Goal: Task Accomplishment & Management: Complete application form

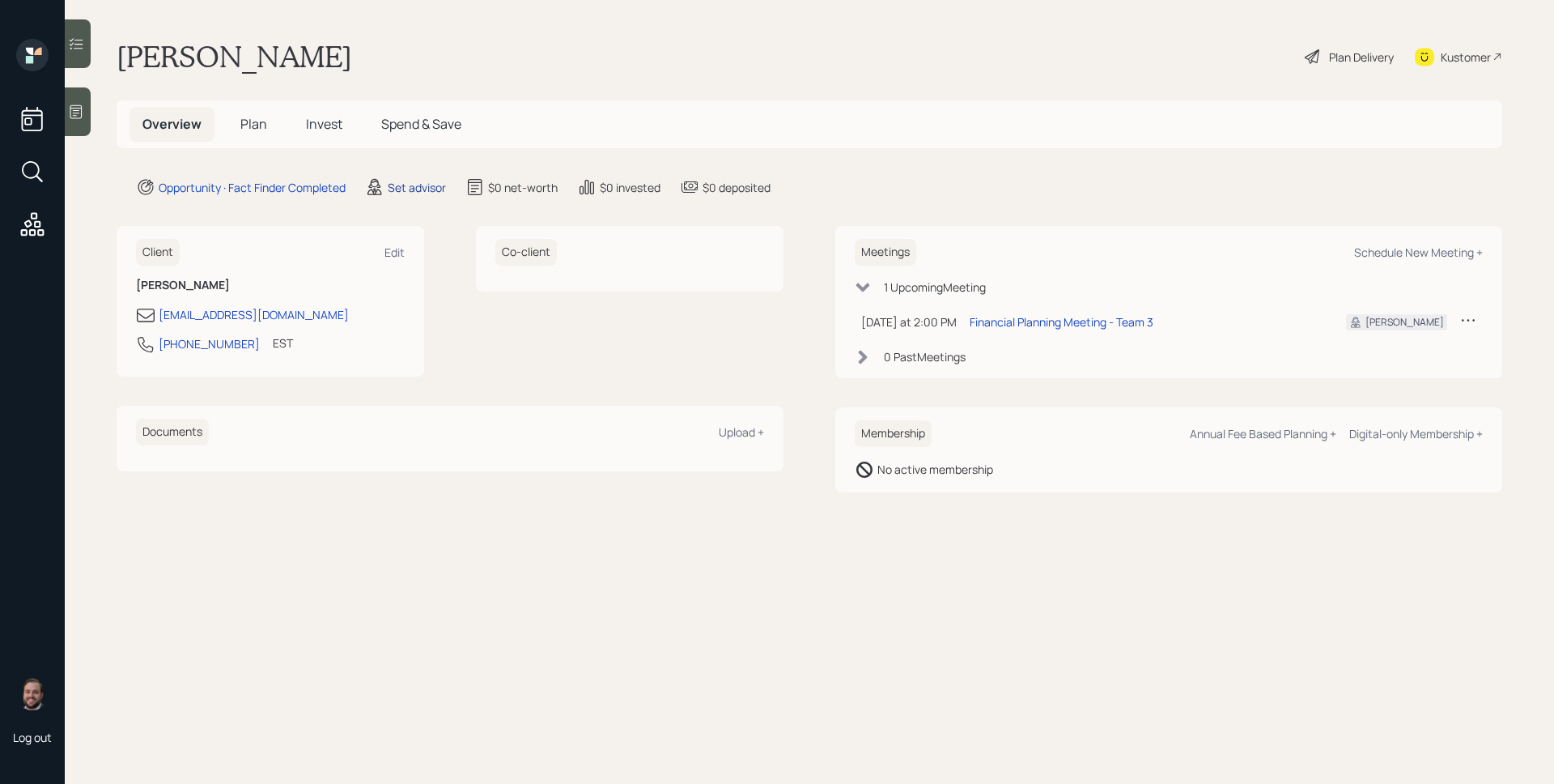
click at [395, 187] on div "Set advisor" at bounding box center [417, 187] width 58 height 17
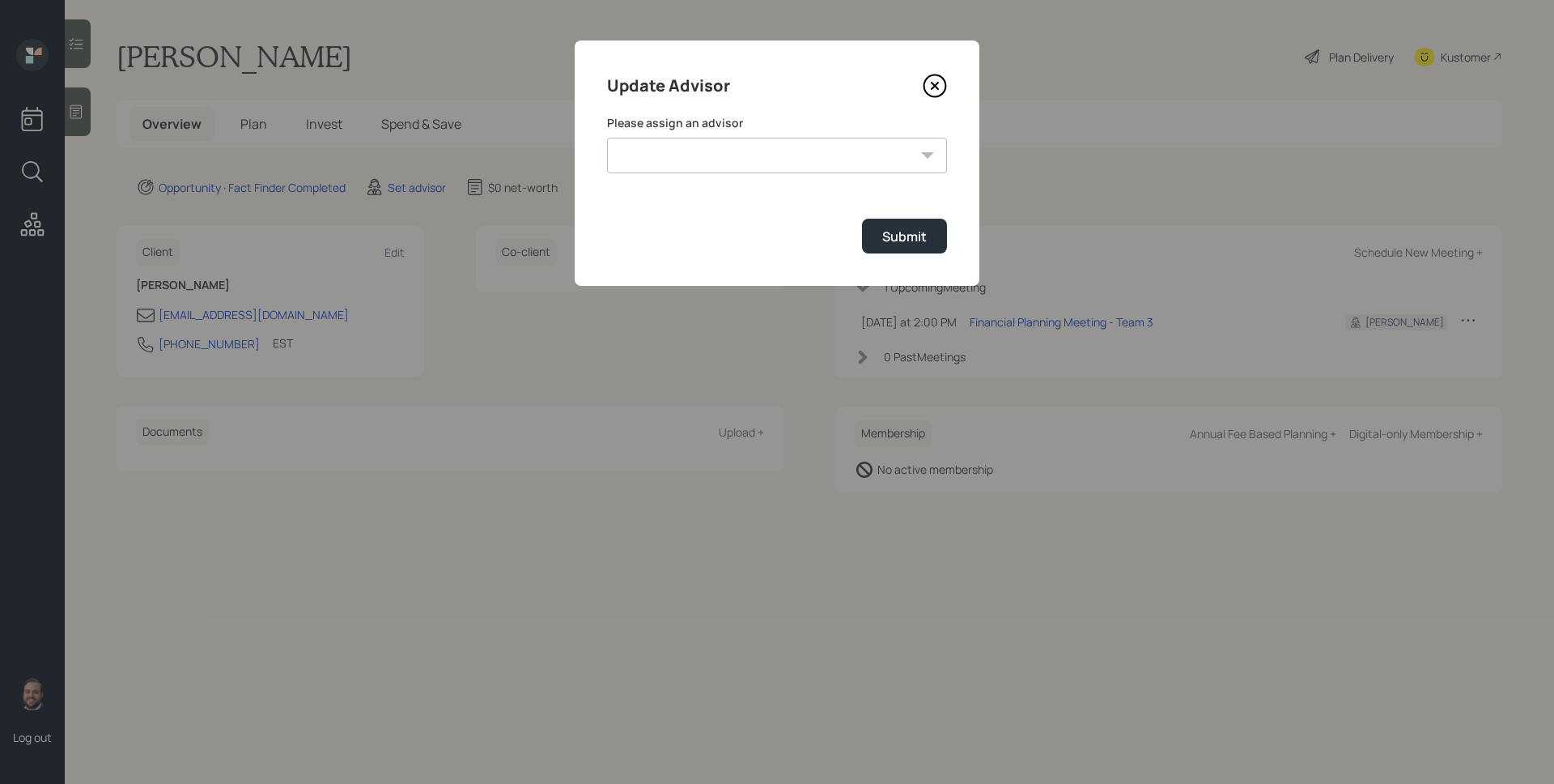
click at [700, 150] on select "[PERSON_NAME] [PERSON_NAME] End [PERSON_NAME] [PERSON_NAME] [PERSON_NAME] [PERS…" at bounding box center [777, 155] width 340 height 36
select select "d946c976-65aa-4529-ac9d-02c4f1114fc0"
click at [607, 138] on select "[PERSON_NAME] [PERSON_NAME] End [PERSON_NAME] [PERSON_NAME] [PERSON_NAME] [PERS…" at bounding box center [777, 155] width 340 height 36
click at [888, 233] on div "Submit" at bounding box center [904, 236] width 45 height 18
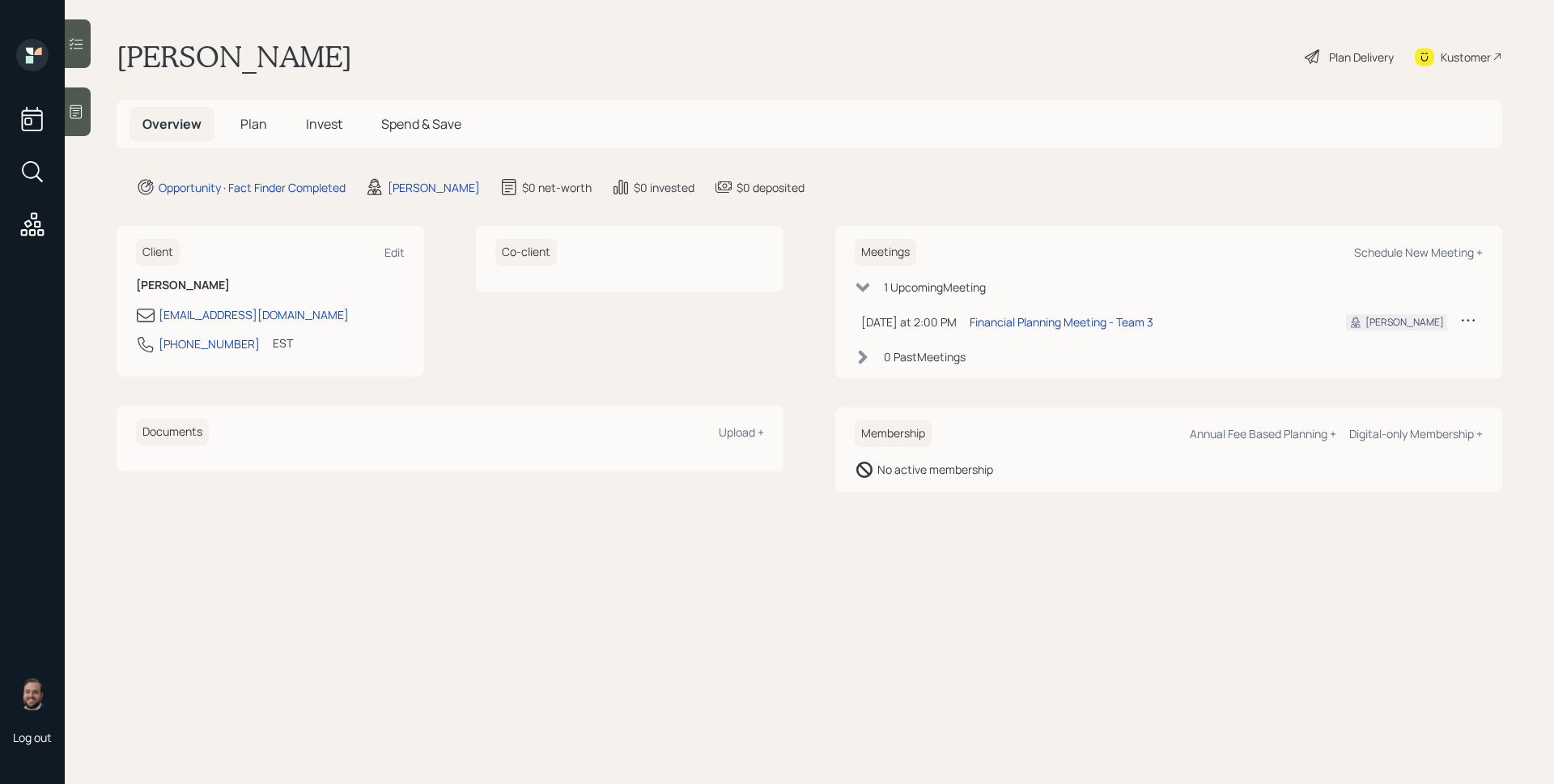
click at [84, 112] on icon at bounding box center [76, 111] width 16 height 16
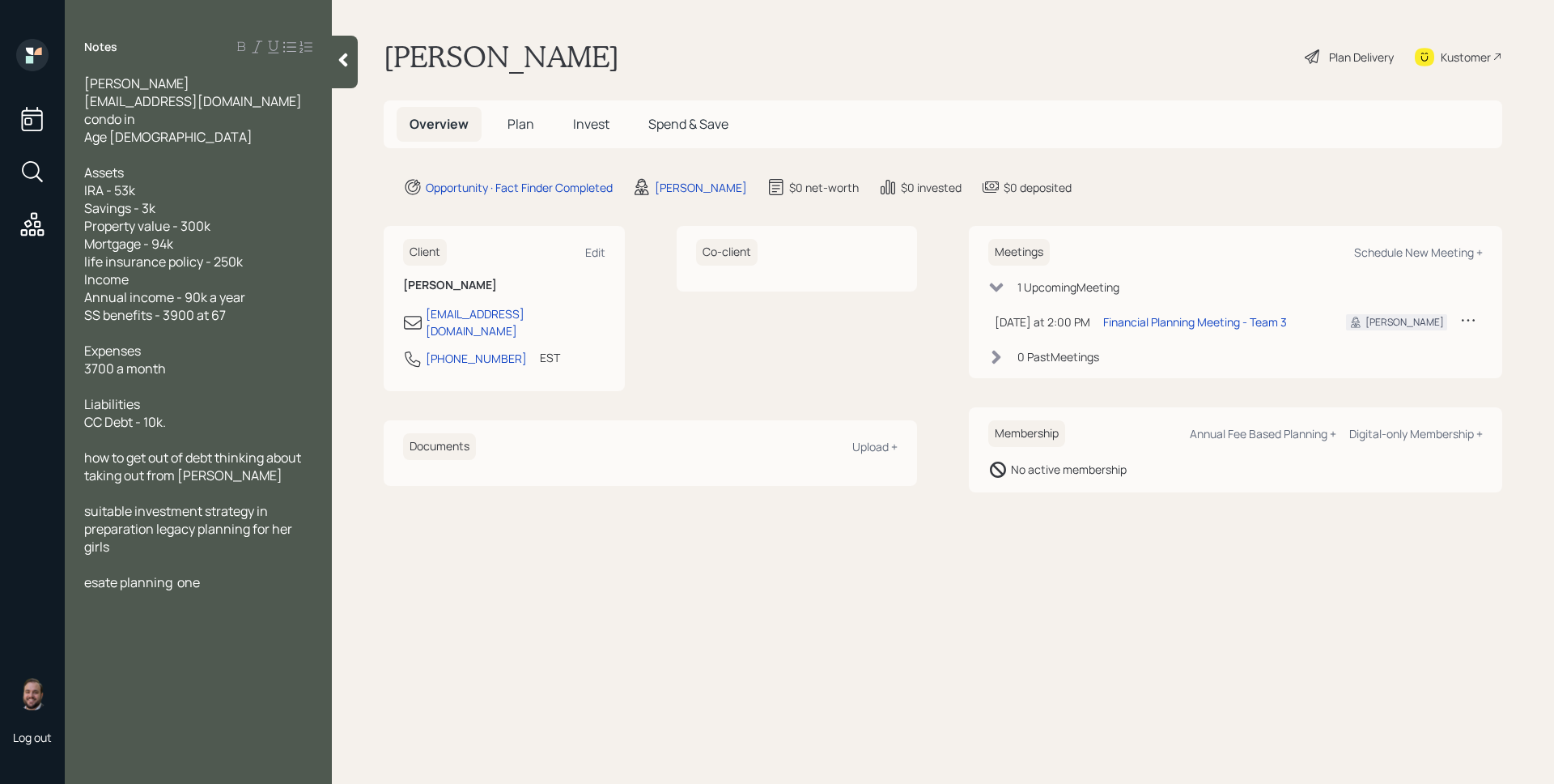
click at [101, 583] on span "esate planning one" at bounding box center [142, 582] width 116 height 18
click at [526, 116] on span "Plan" at bounding box center [521, 124] width 26 height 18
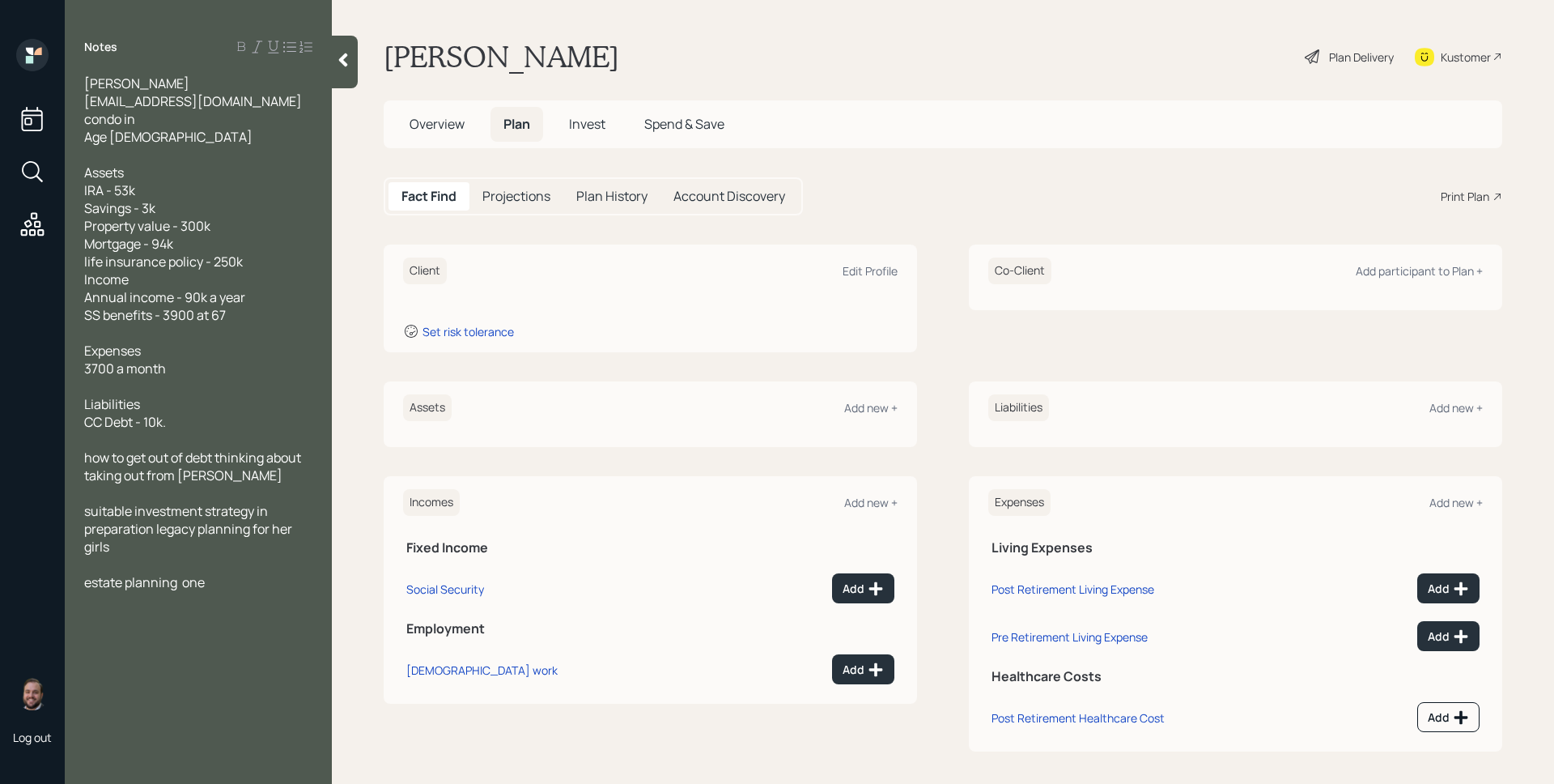
click at [866, 259] on div "Client Edit Profile" at bounding box center [651, 271] width 495 height 26
click at [865, 268] on div "Edit Profile" at bounding box center [870, 271] width 55 height 16
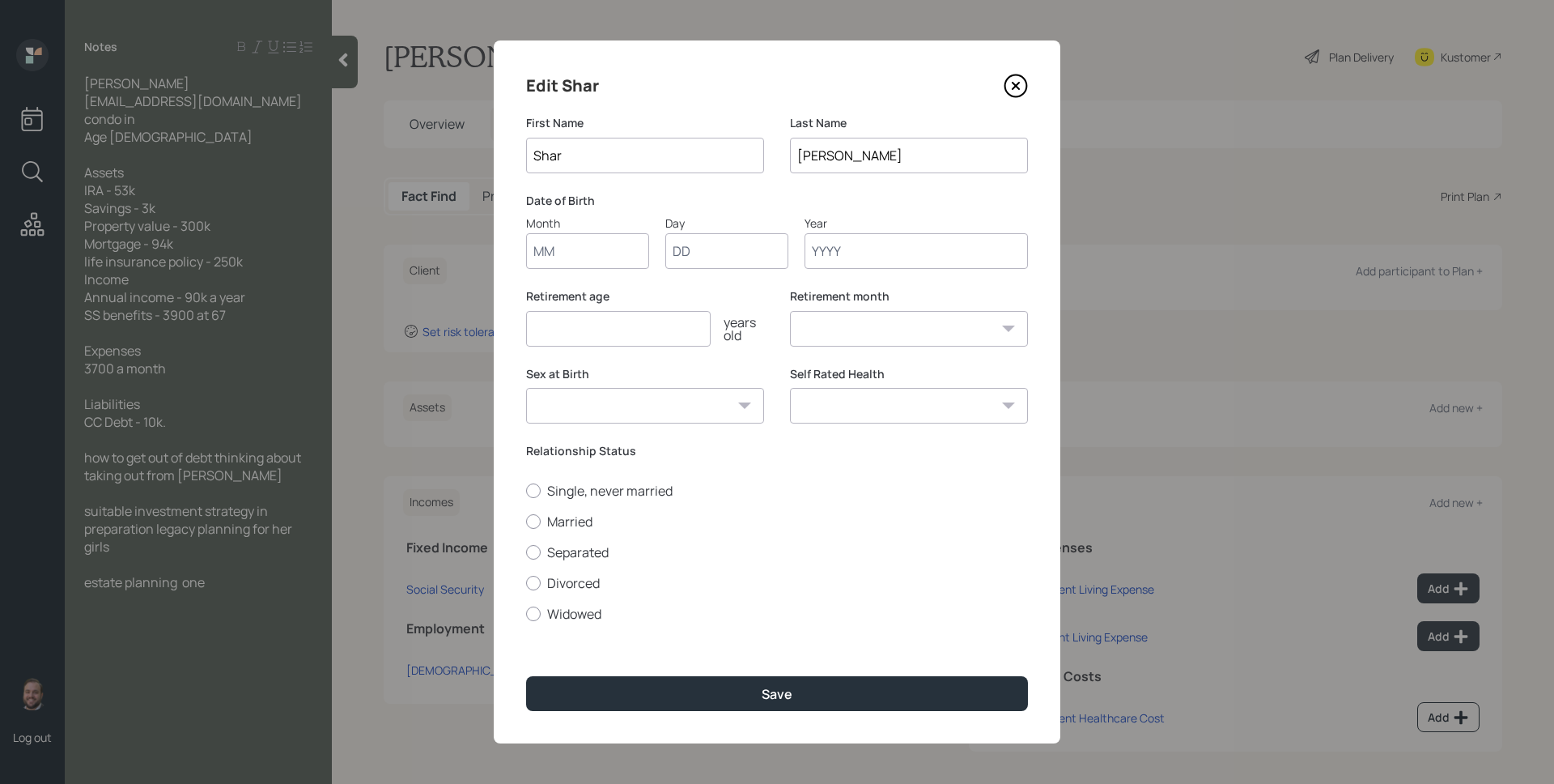
click at [541, 251] on input "Month" at bounding box center [588, 251] width 123 height 36
type input "01"
type input "1969"
select select "1"
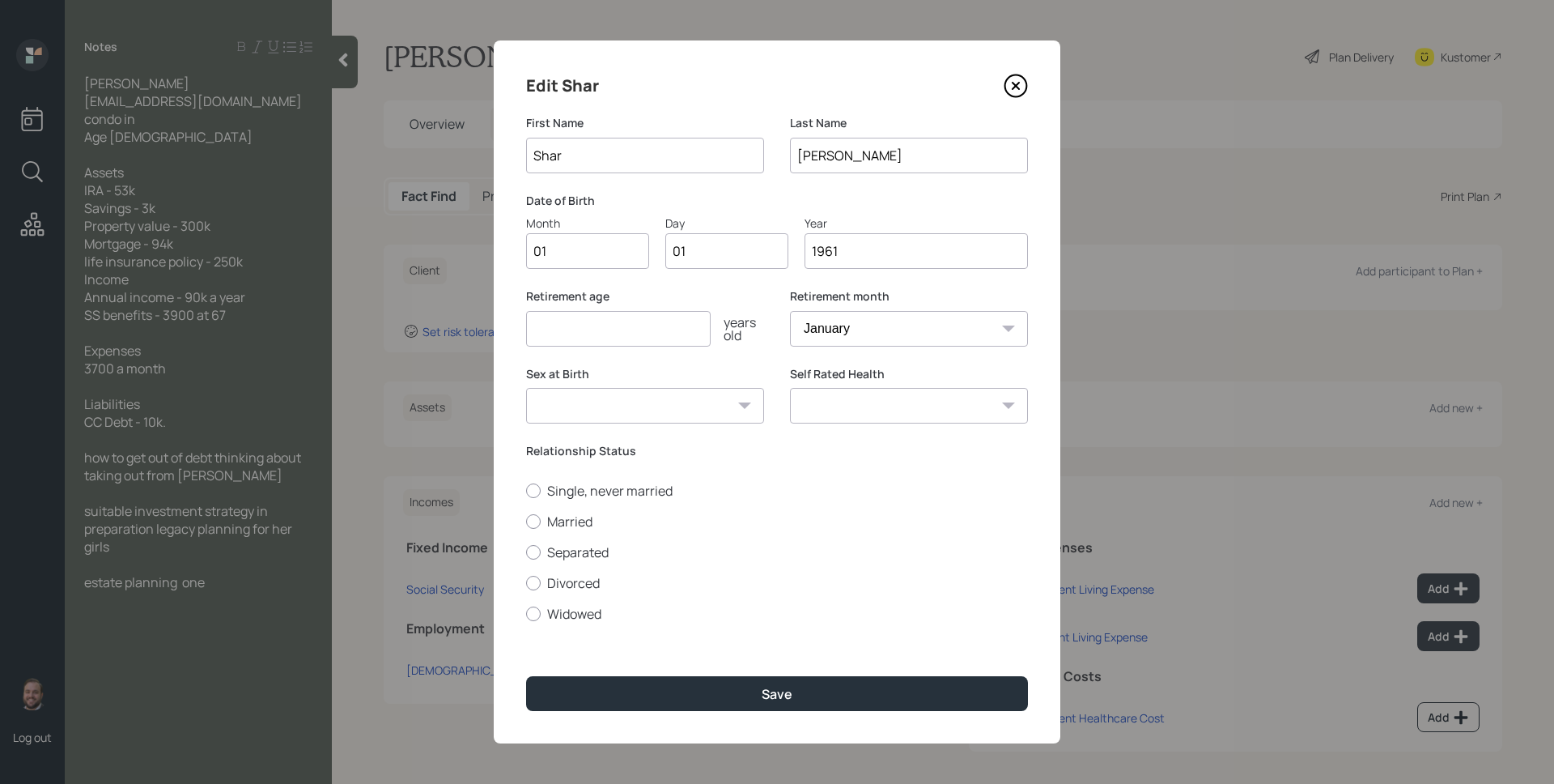
type input "1961"
click at [611, 316] on input "number" at bounding box center [618, 328] width 184 height 36
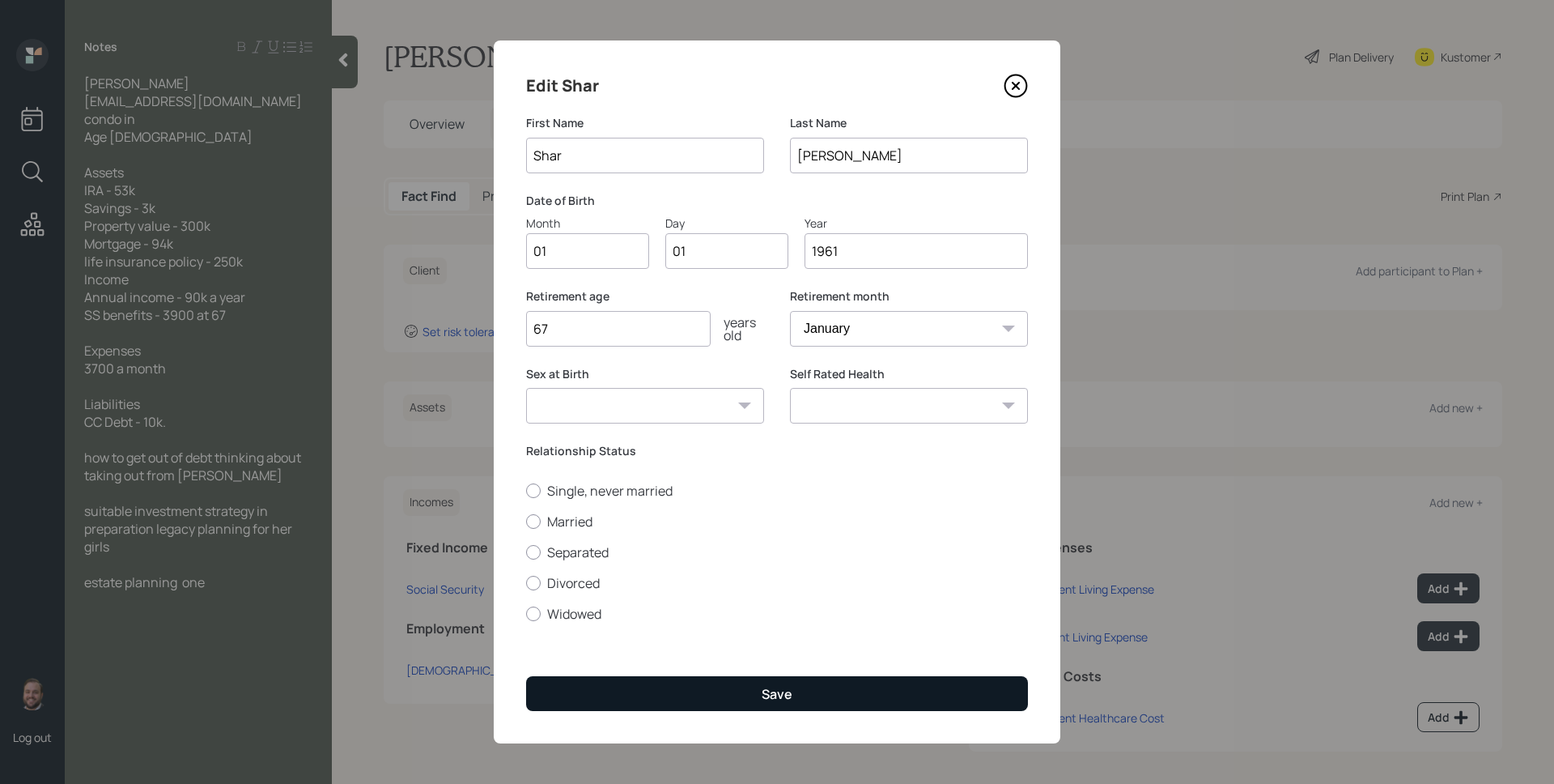
type input "67"
click at [816, 700] on button "Save" at bounding box center [777, 694] width 502 height 35
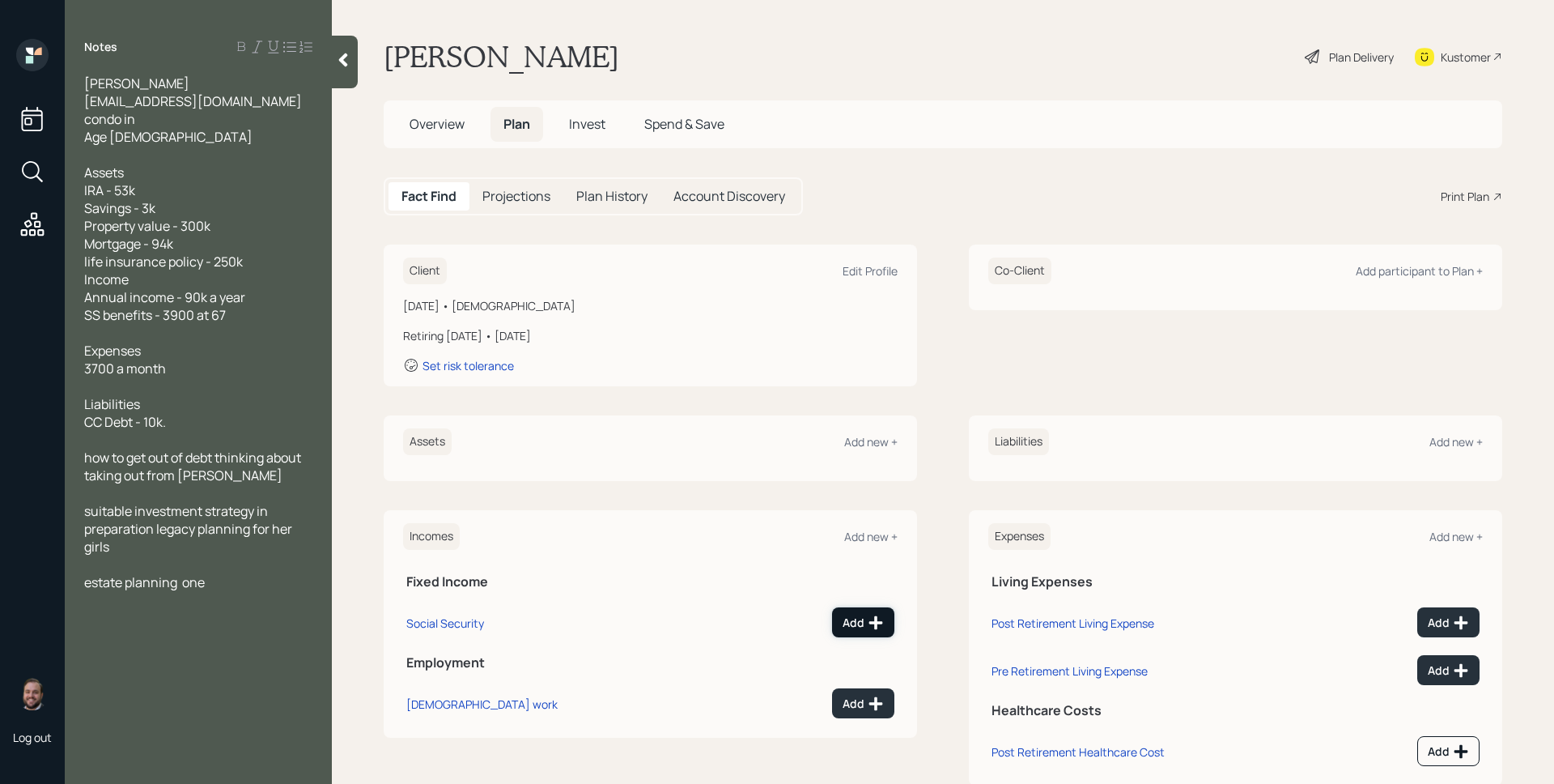
click at [875, 622] on icon at bounding box center [876, 623] width 14 height 14
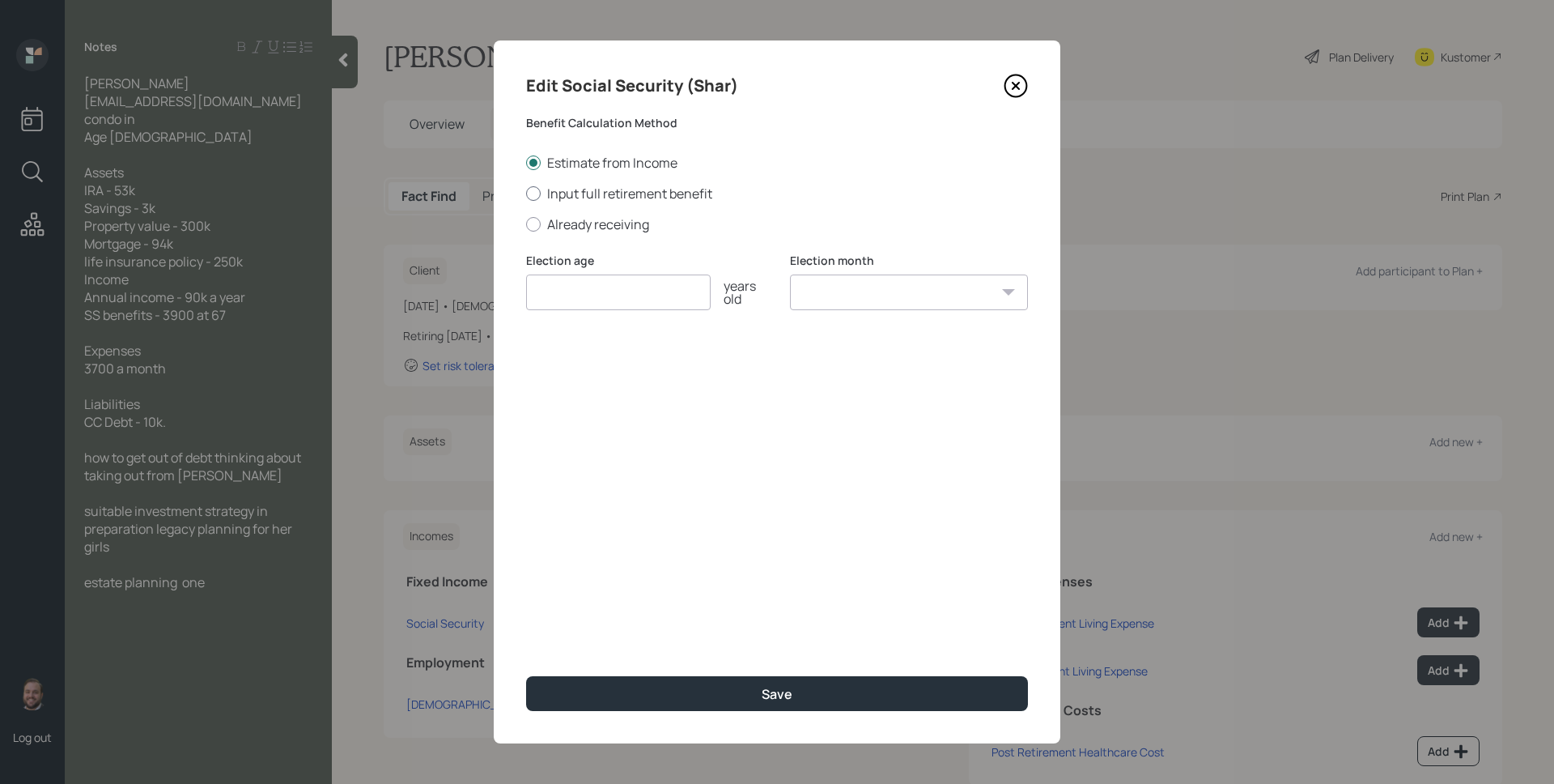
click at [559, 196] on label "Input full retirement benefit" at bounding box center [777, 193] width 502 height 18
click at [526, 194] on input "Input full retirement benefit" at bounding box center [525, 193] width 1 height 1
radio input "true"
click at [833, 303] on select "January February March April May June July August September October November De…" at bounding box center [909, 292] width 238 height 36
select select "1"
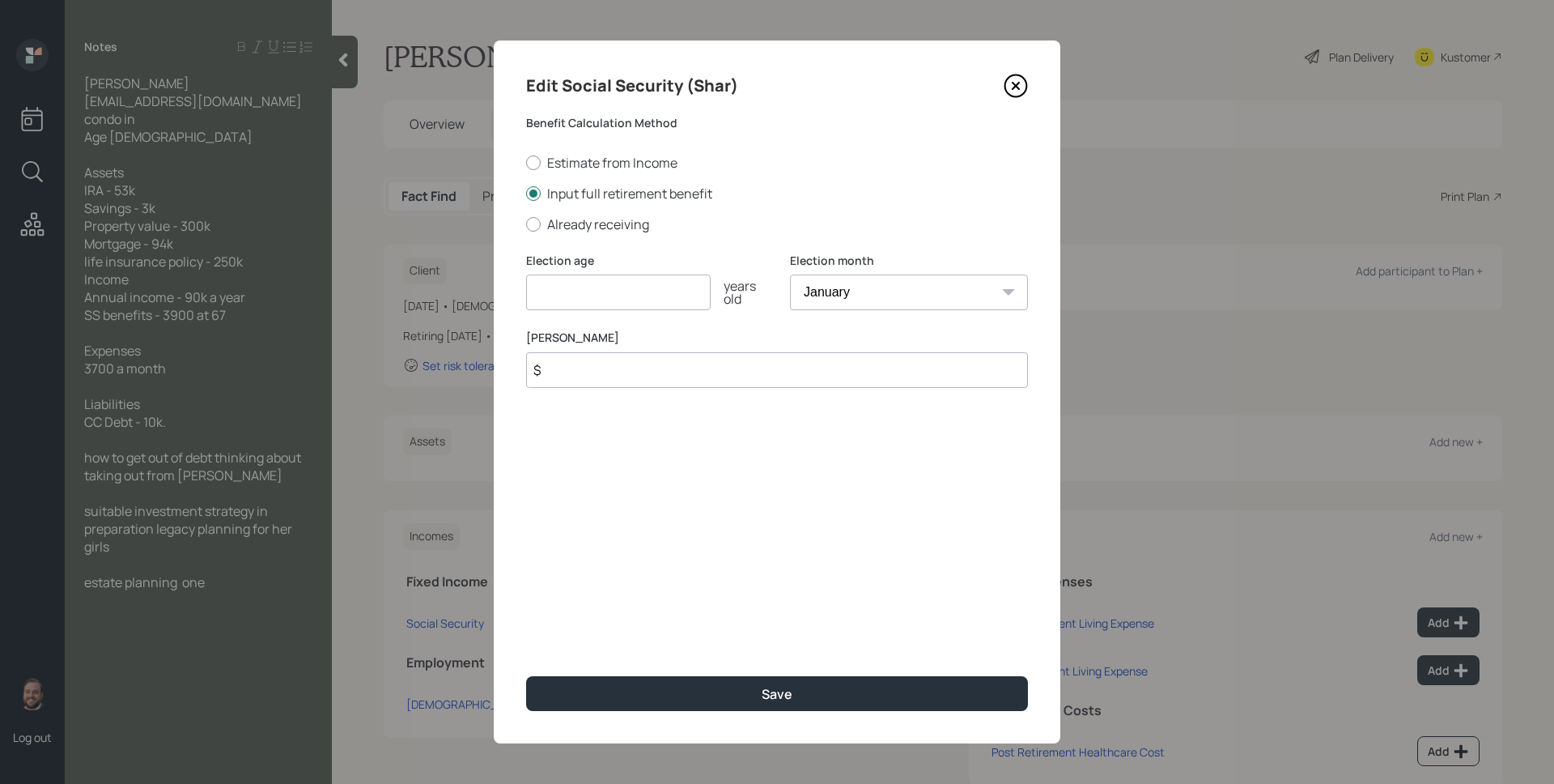
click at [790, 274] on select "January February March April May June July August September October November De…" at bounding box center [909, 292] width 238 height 36
click at [645, 297] on input "number" at bounding box center [618, 292] width 184 height 36
type input "67"
type input "$ 3,900"
click at [526, 676] on button "Save" at bounding box center [777, 694] width 502 height 35
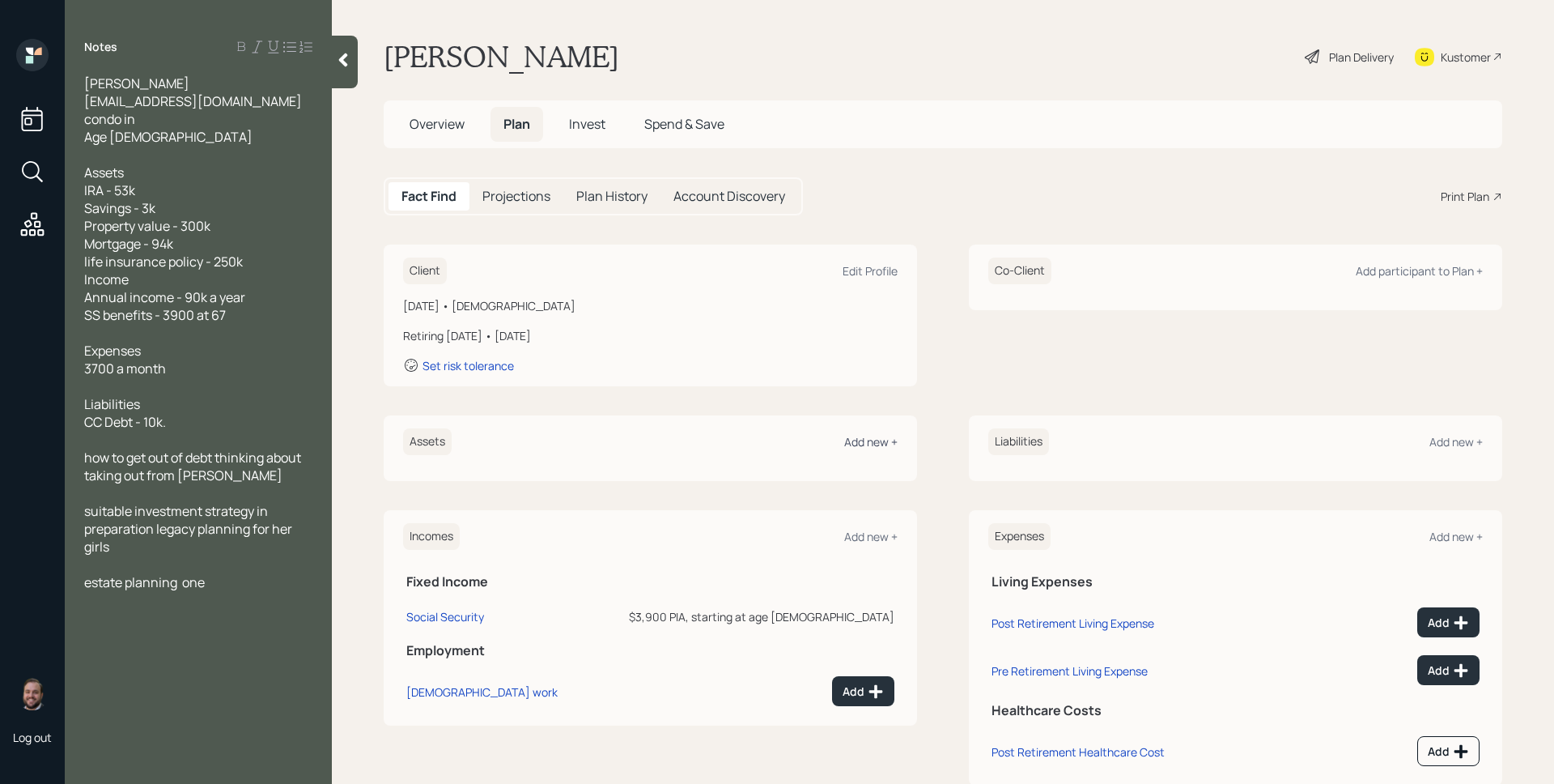
click at [882, 439] on div "Add new +" at bounding box center [871, 442] width 53 height 16
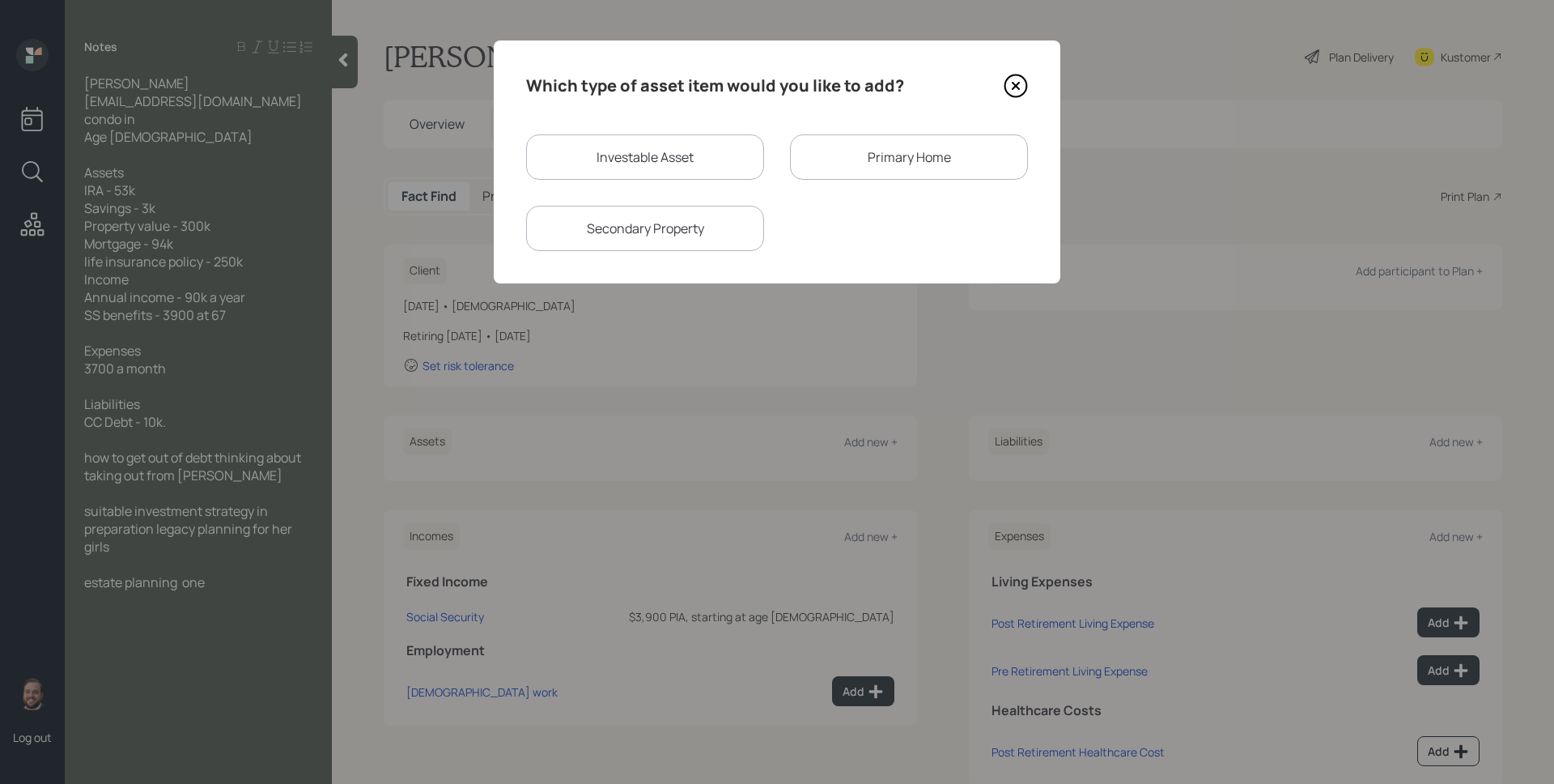
click at [595, 132] on div "Which type of asset item would you like to add? Investable Asset Primary Home S…" at bounding box center [777, 161] width 567 height 243
click at [605, 142] on div "Investable Asset" at bounding box center [645, 157] width 238 height 46
select select "taxable"
select select "balanced"
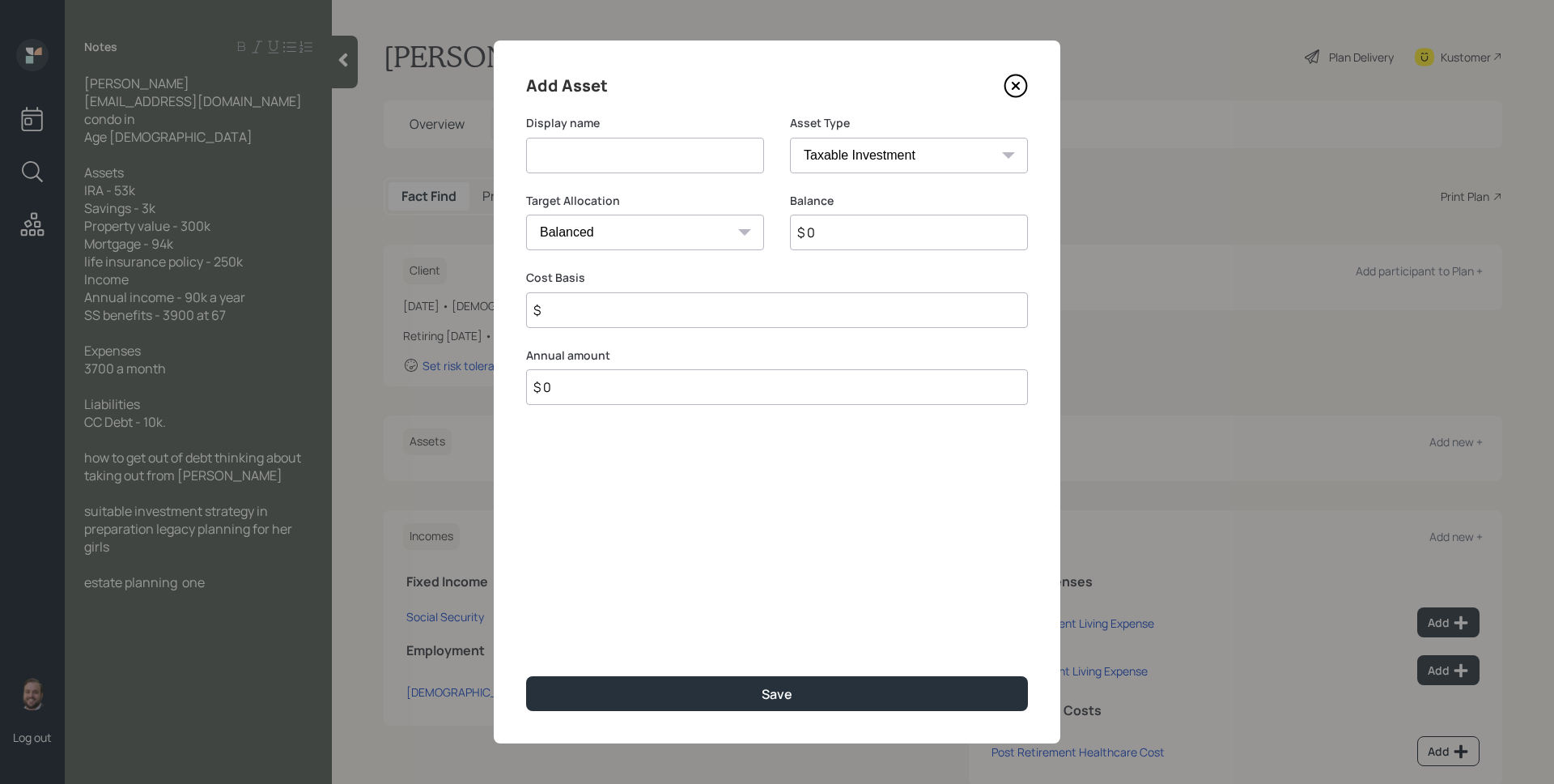
drag, startPoint x: 605, startPoint y: 142, endPoint x: 611, endPoint y: 153, distance: 12.5
click at [611, 153] on input at bounding box center [645, 155] width 238 height 36
type input "IRA"
click at [882, 162] on select "SEP [PERSON_NAME] IRA 401(k) [PERSON_NAME] 401(k) 403(b) [PERSON_NAME] 403(b) 4…" at bounding box center [909, 155] width 238 height 36
select select "ira"
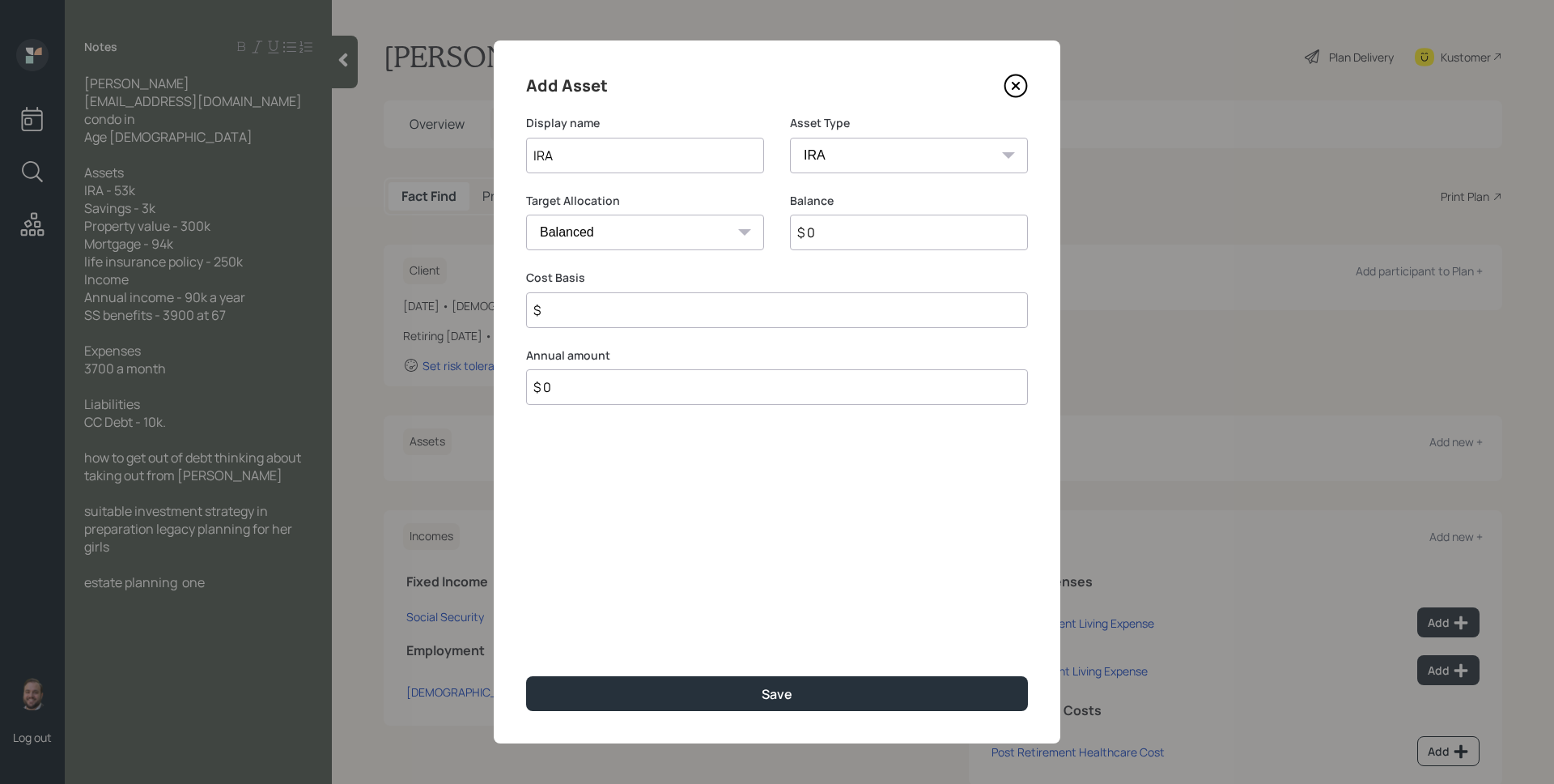
click at [790, 138] on select "SEP [PERSON_NAME] IRA 401(k) [PERSON_NAME] 401(k) 403(b) [PERSON_NAME] 403(b) 4…" at bounding box center [909, 155] width 238 height 36
type input "$"
click at [847, 240] on input "$ 0" at bounding box center [909, 232] width 238 height 36
click at [848, 240] on input "$ 0" at bounding box center [909, 232] width 238 height 36
type input "$ 53,000"
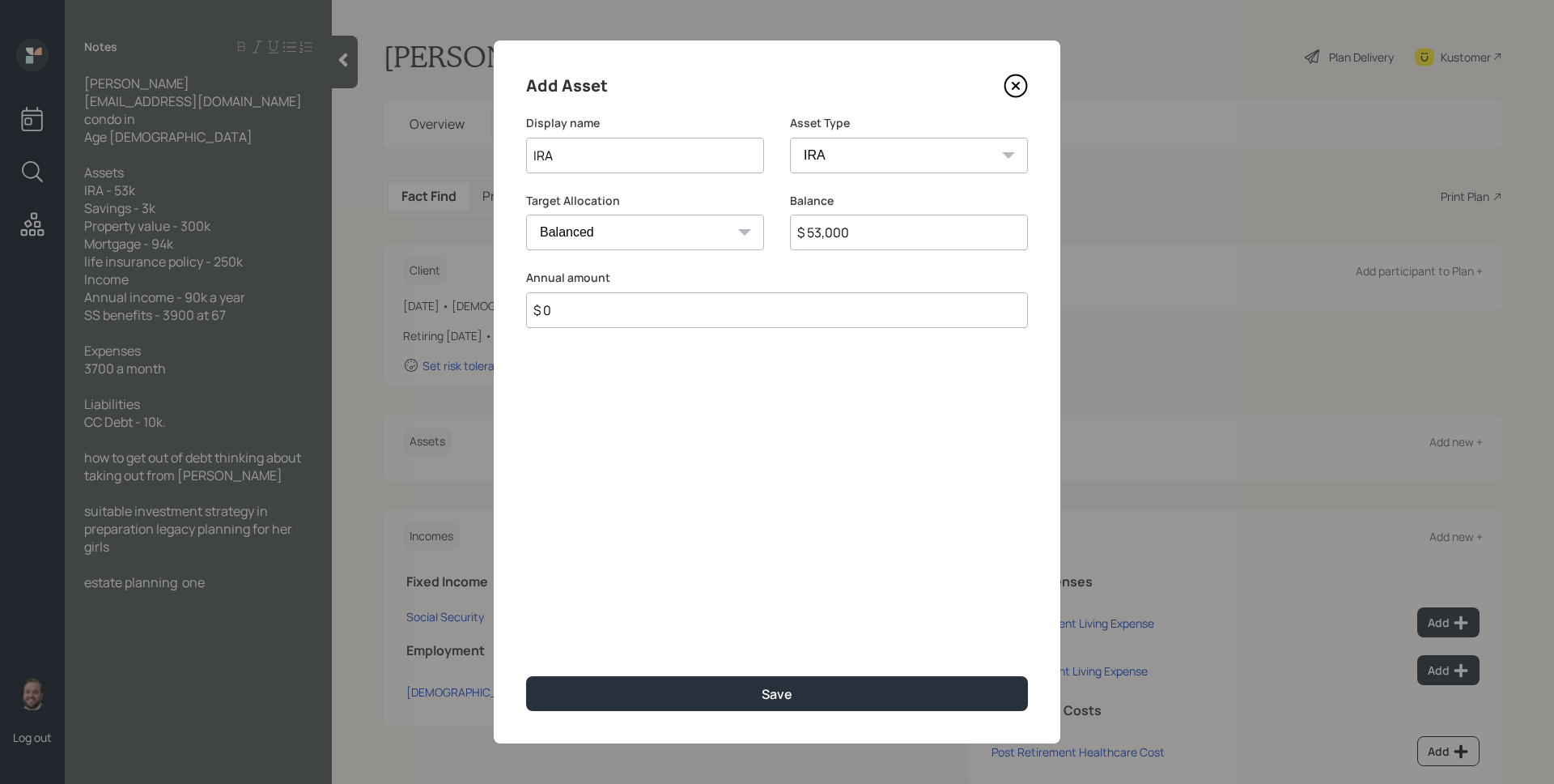
type input "$ 0"
click at [526, 676] on button "Save" at bounding box center [777, 694] width 502 height 35
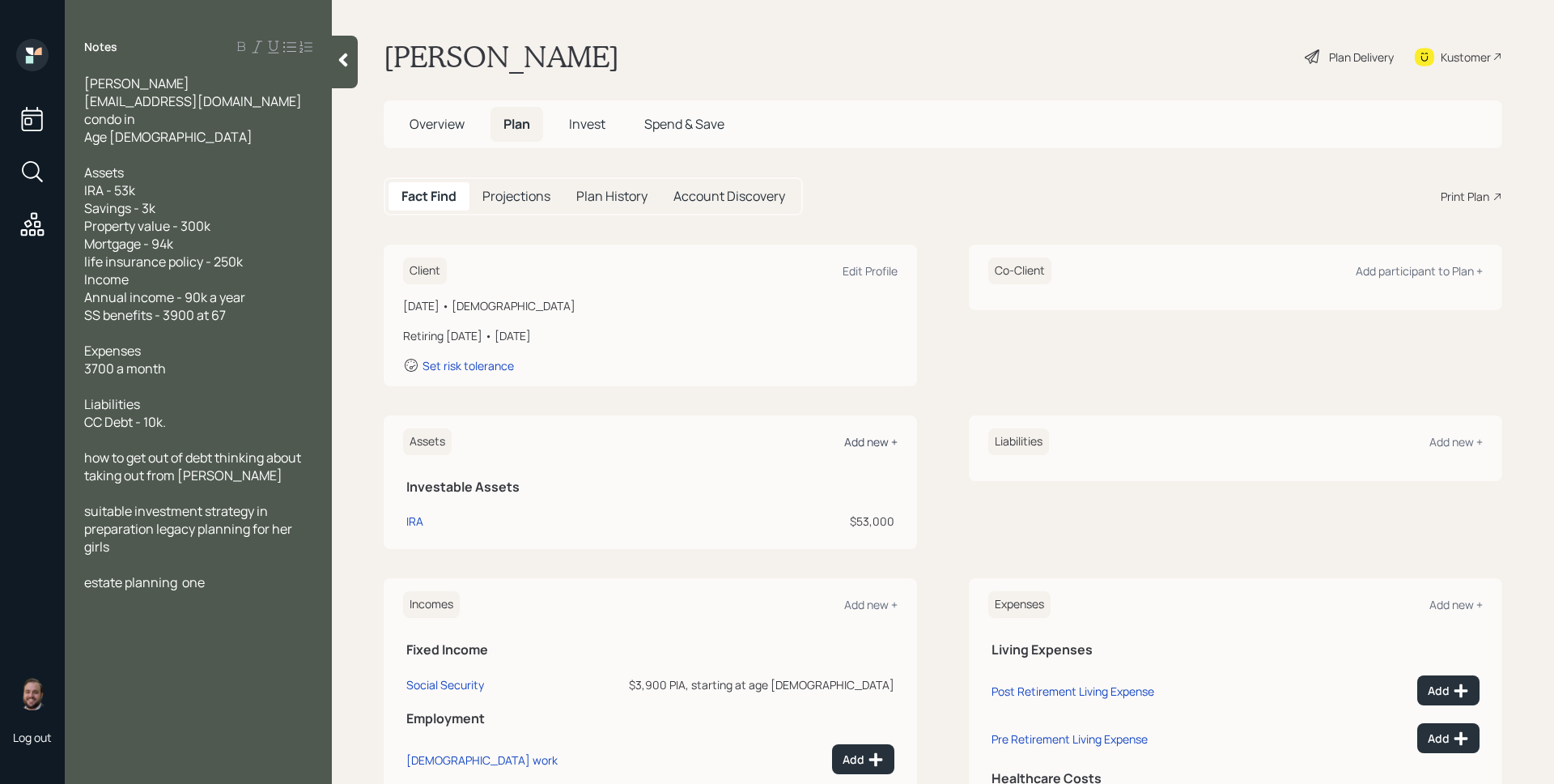
click at [865, 443] on div "Add new +" at bounding box center [871, 442] width 53 height 16
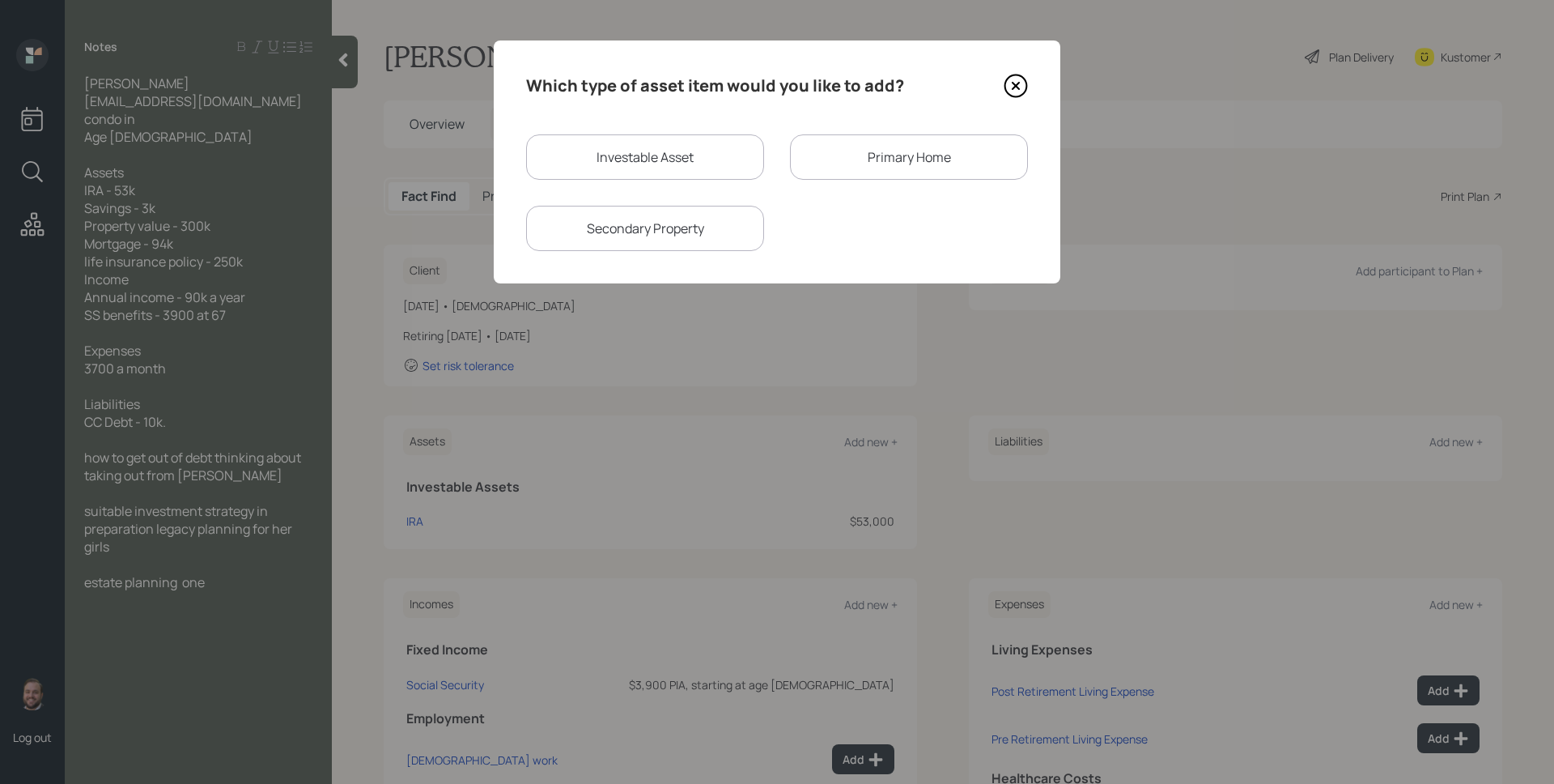
click at [600, 158] on div "Investable Asset" at bounding box center [645, 157] width 238 height 46
select select "taxable"
select select "balanced"
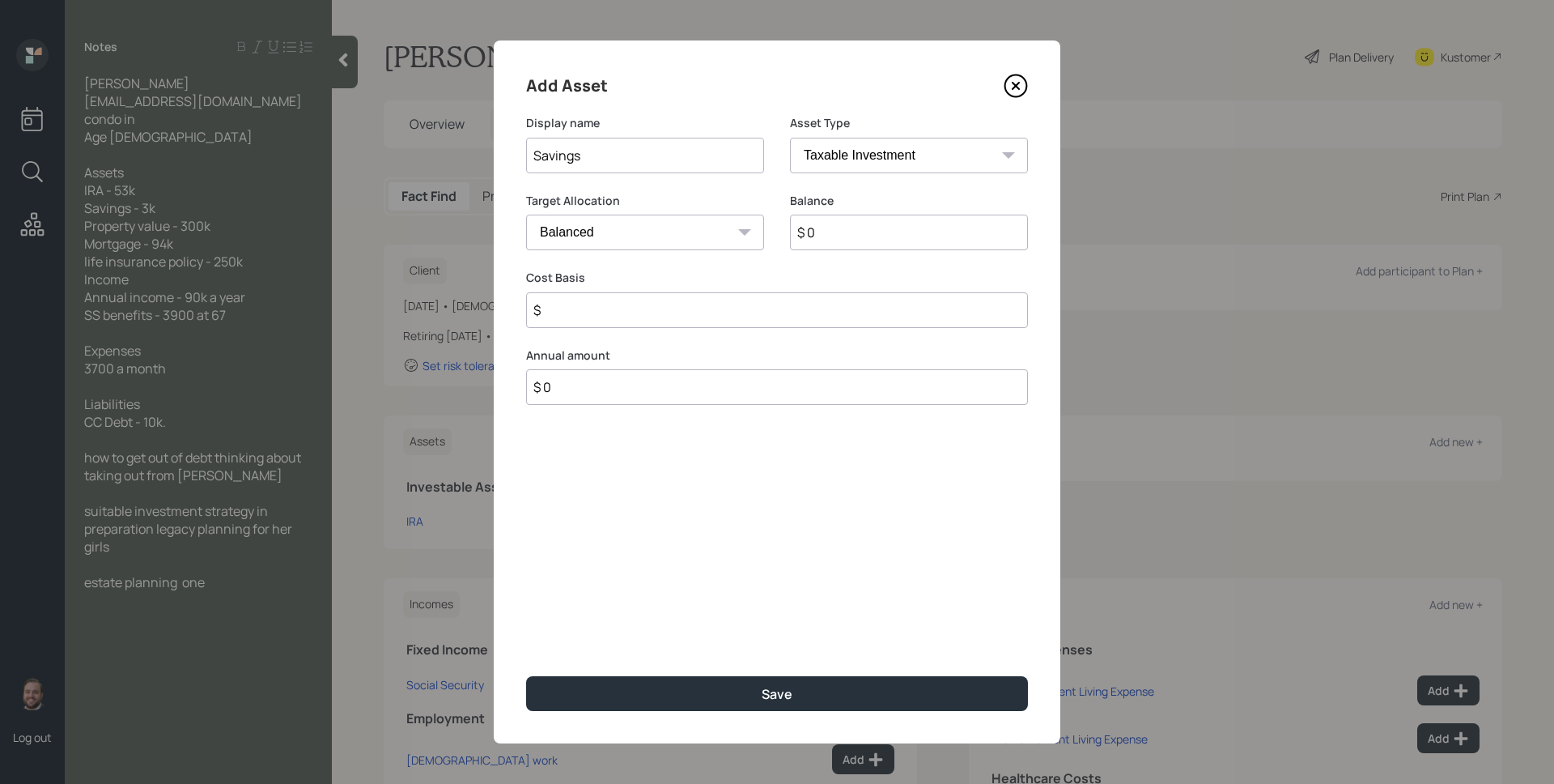
type input "Savings"
select select "emergency_fund"
click at [790, 138] on select "SEP [PERSON_NAME] IRA 401(k) [PERSON_NAME] 401(k) 403(b) [PERSON_NAME] 403(b) 4…" at bounding box center [909, 155] width 238 height 36
type input "$ 3,000"
click at [526, 676] on button "Save" at bounding box center [777, 694] width 502 height 35
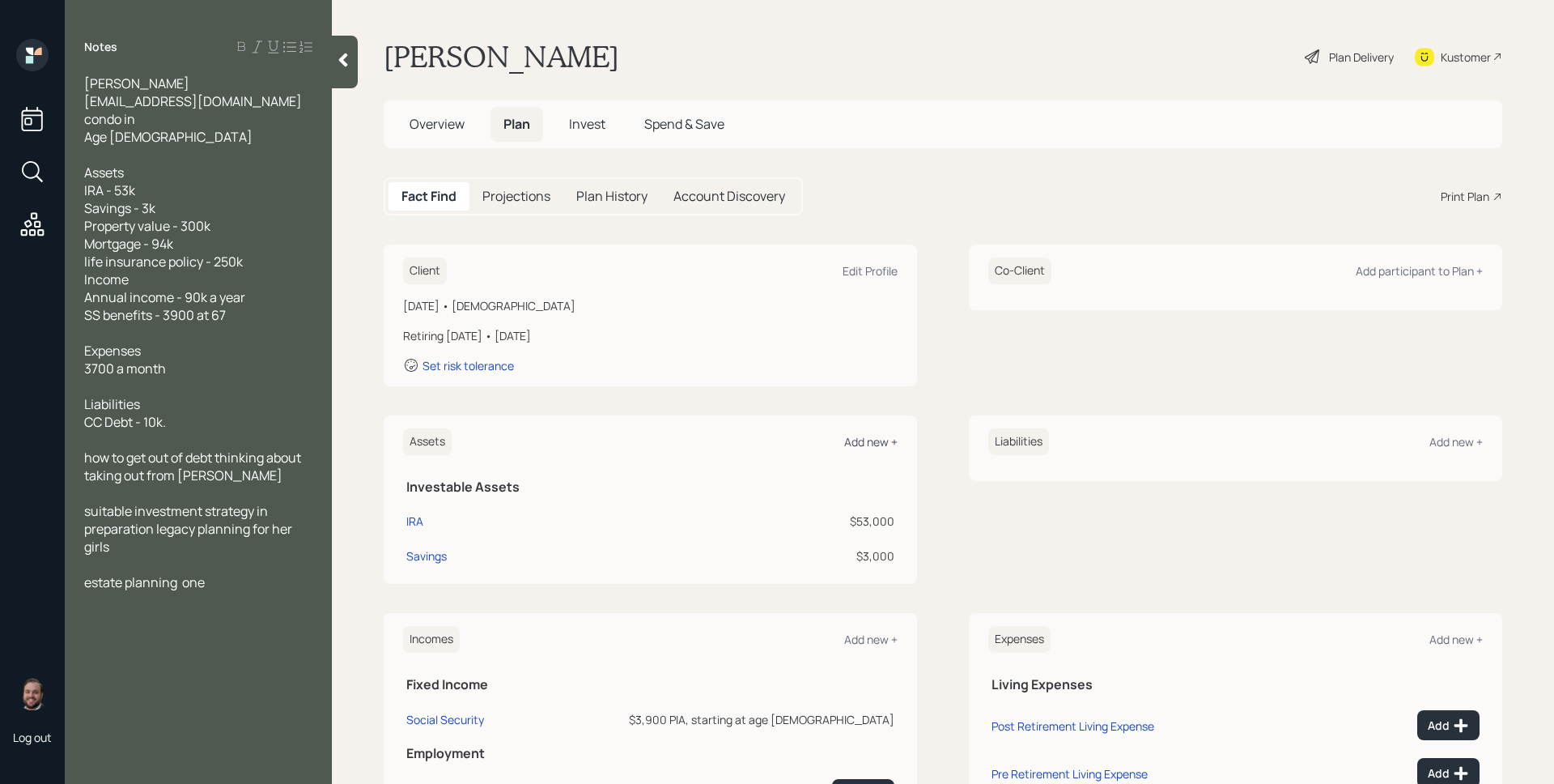
click at [868, 442] on div "Add new +" at bounding box center [871, 442] width 53 height 16
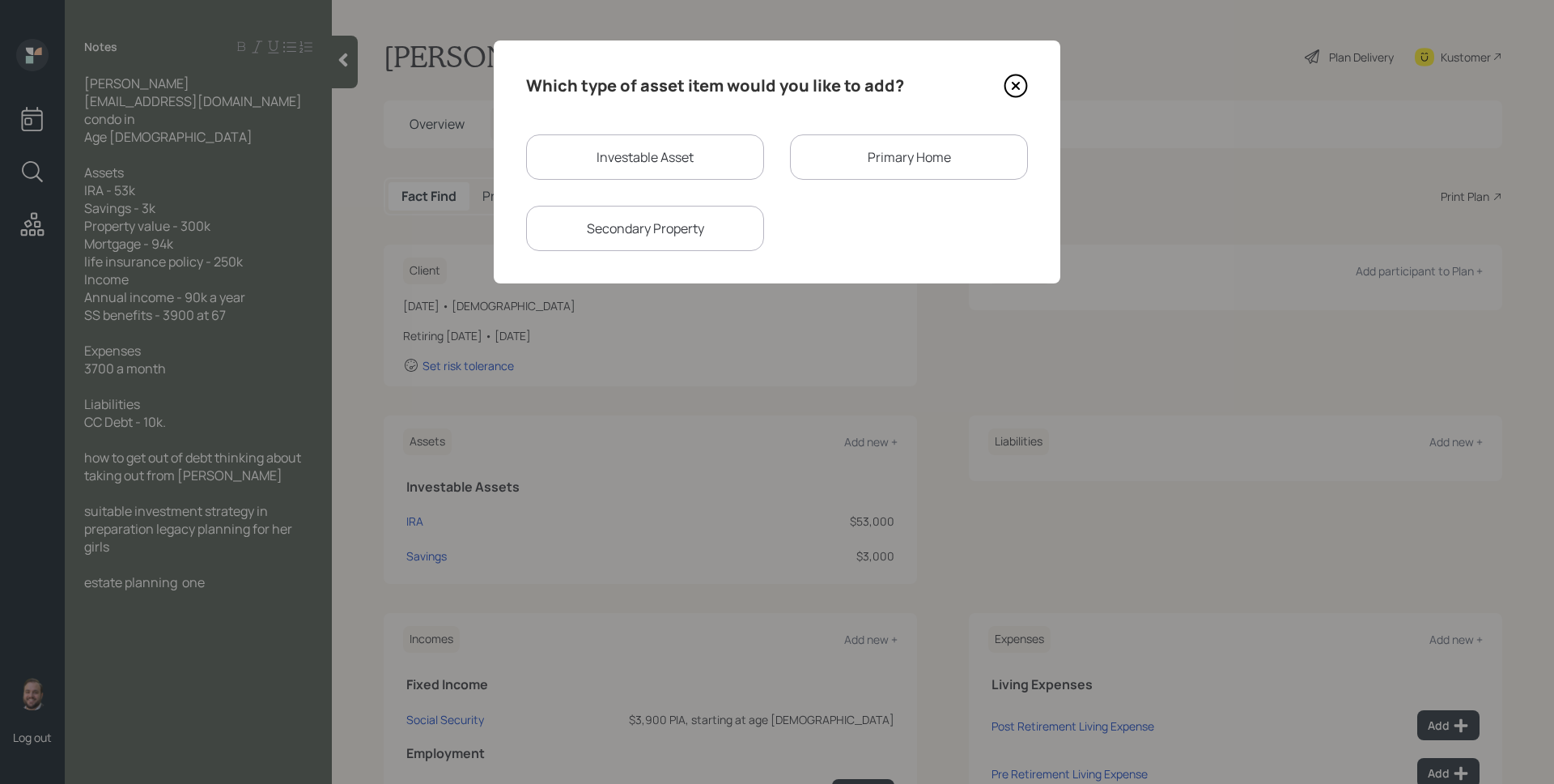
click at [888, 146] on div "Primary Home" at bounding box center [909, 157] width 238 height 46
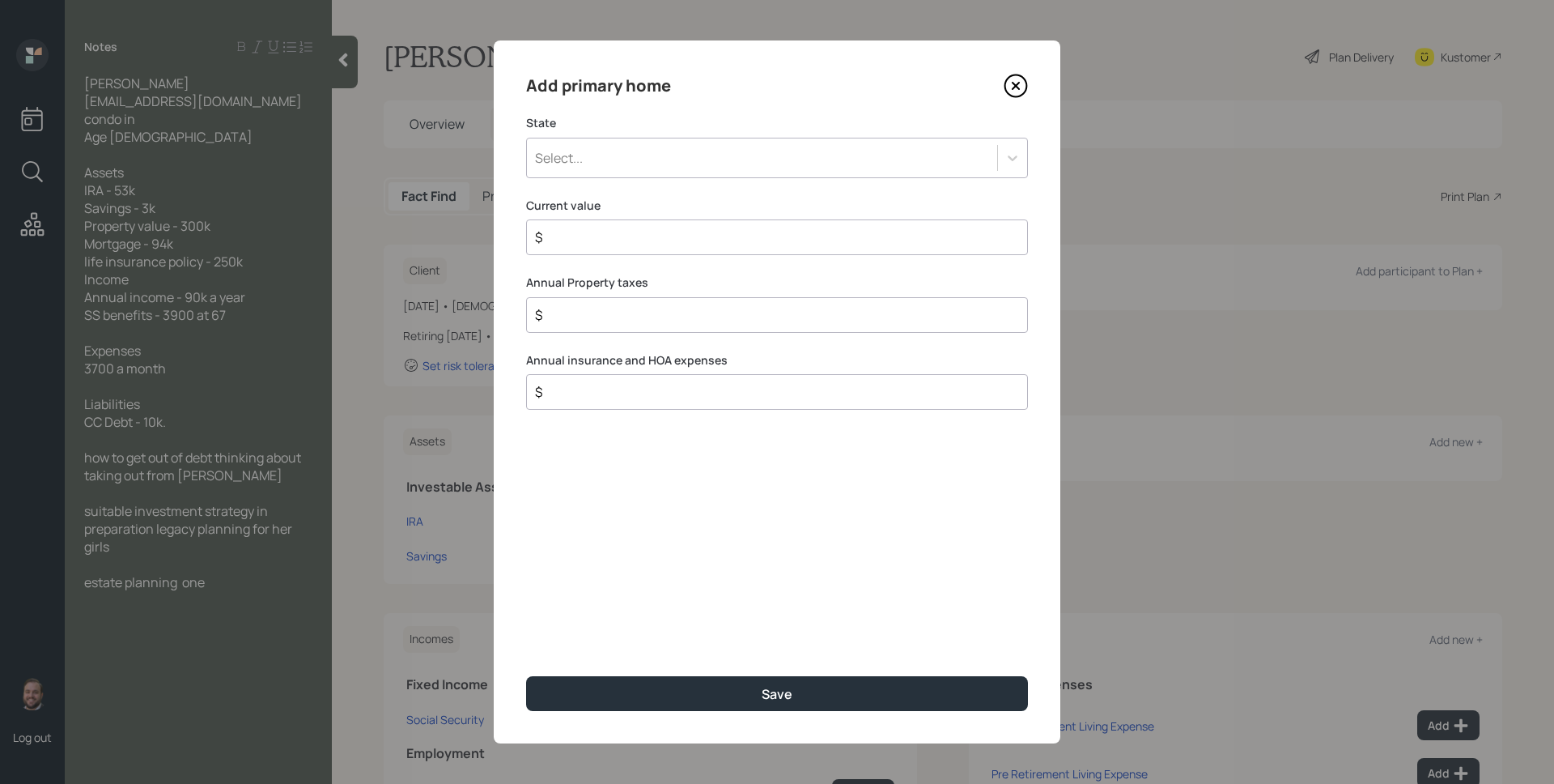
click at [654, 161] on div "Select..." at bounding box center [762, 157] width 470 height 27
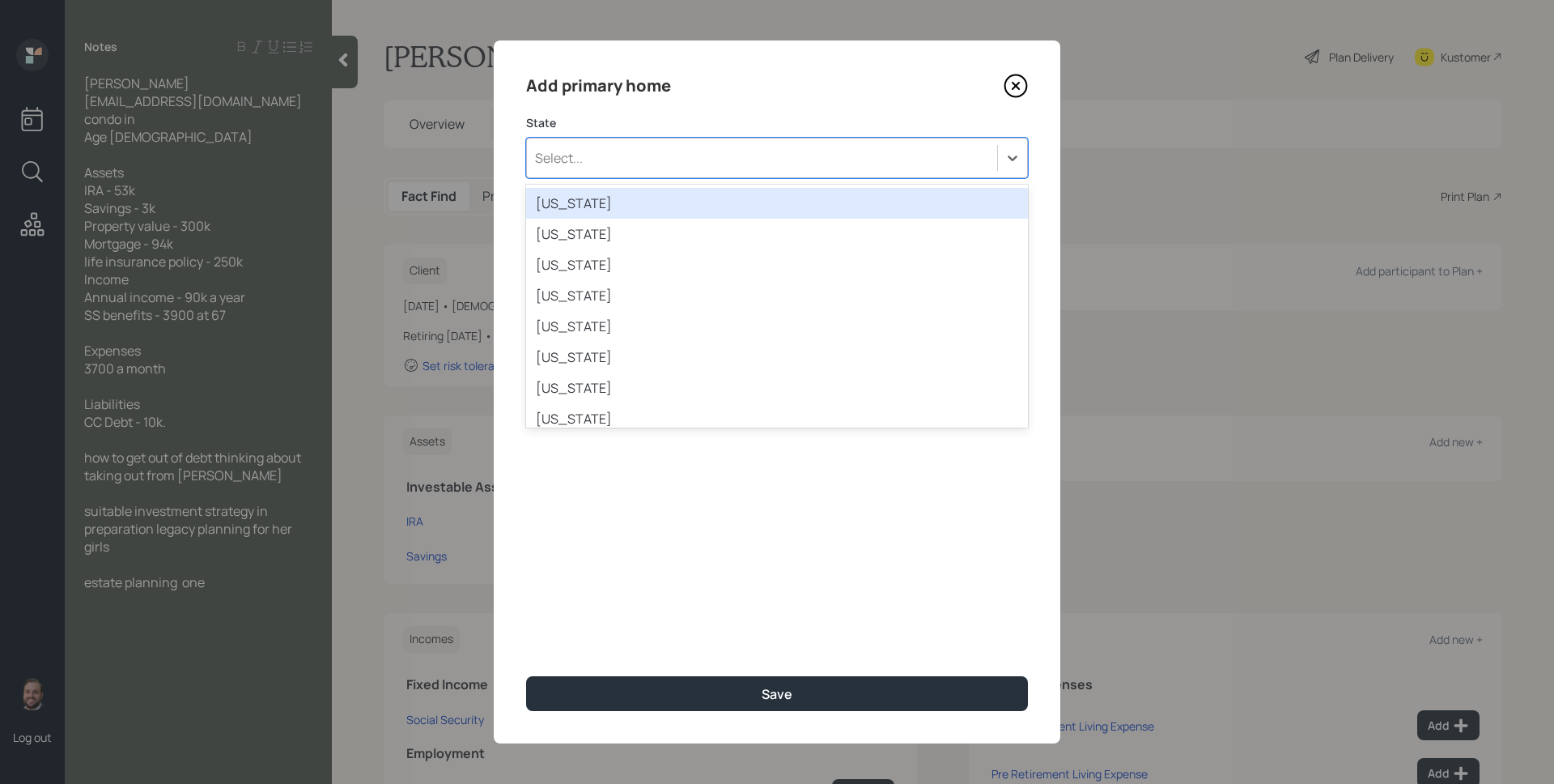
type input "f"
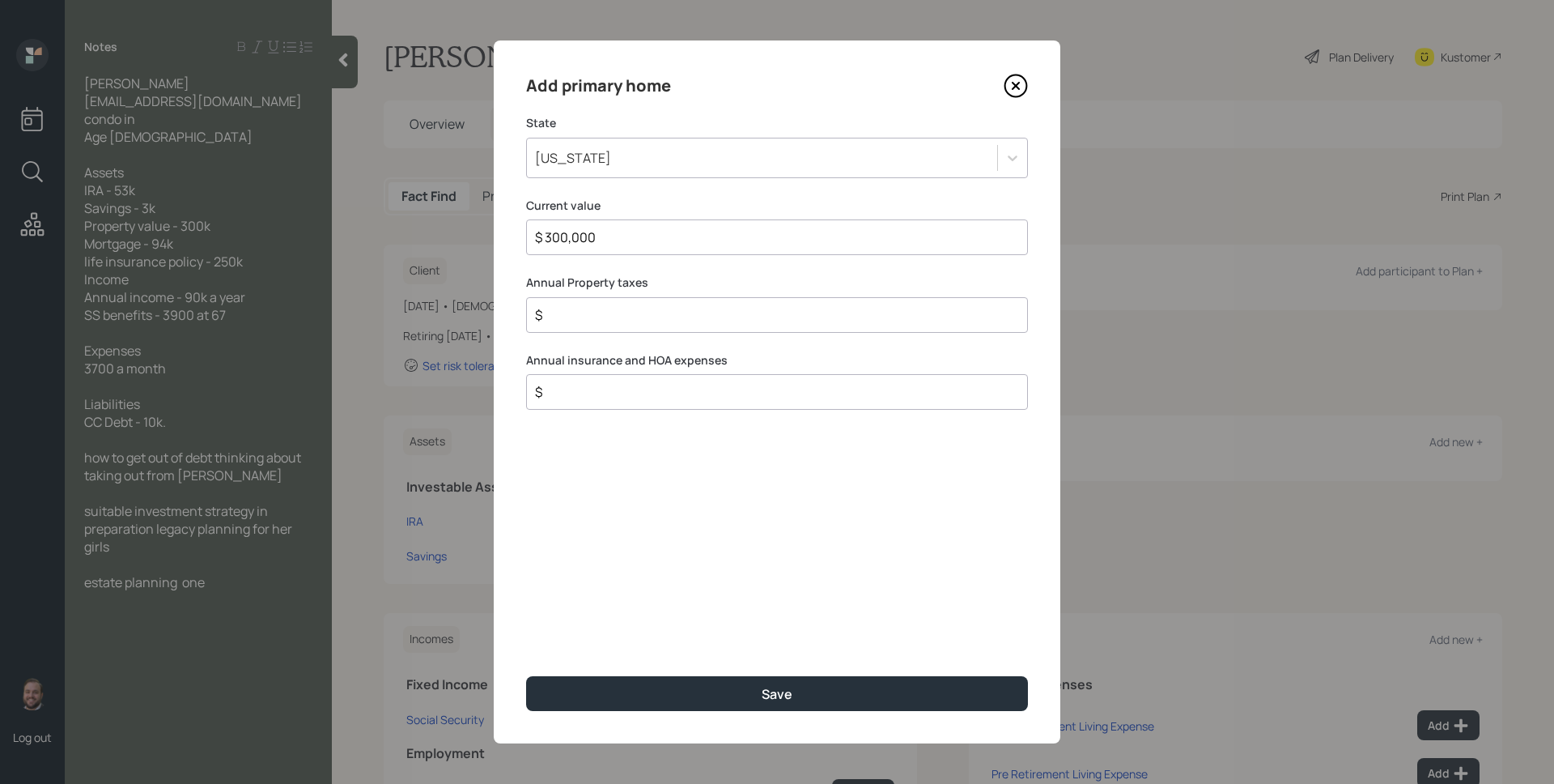
type input "$ 300,000"
click at [526, 676] on button "Save" at bounding box center [777, 694] width 502 height 35
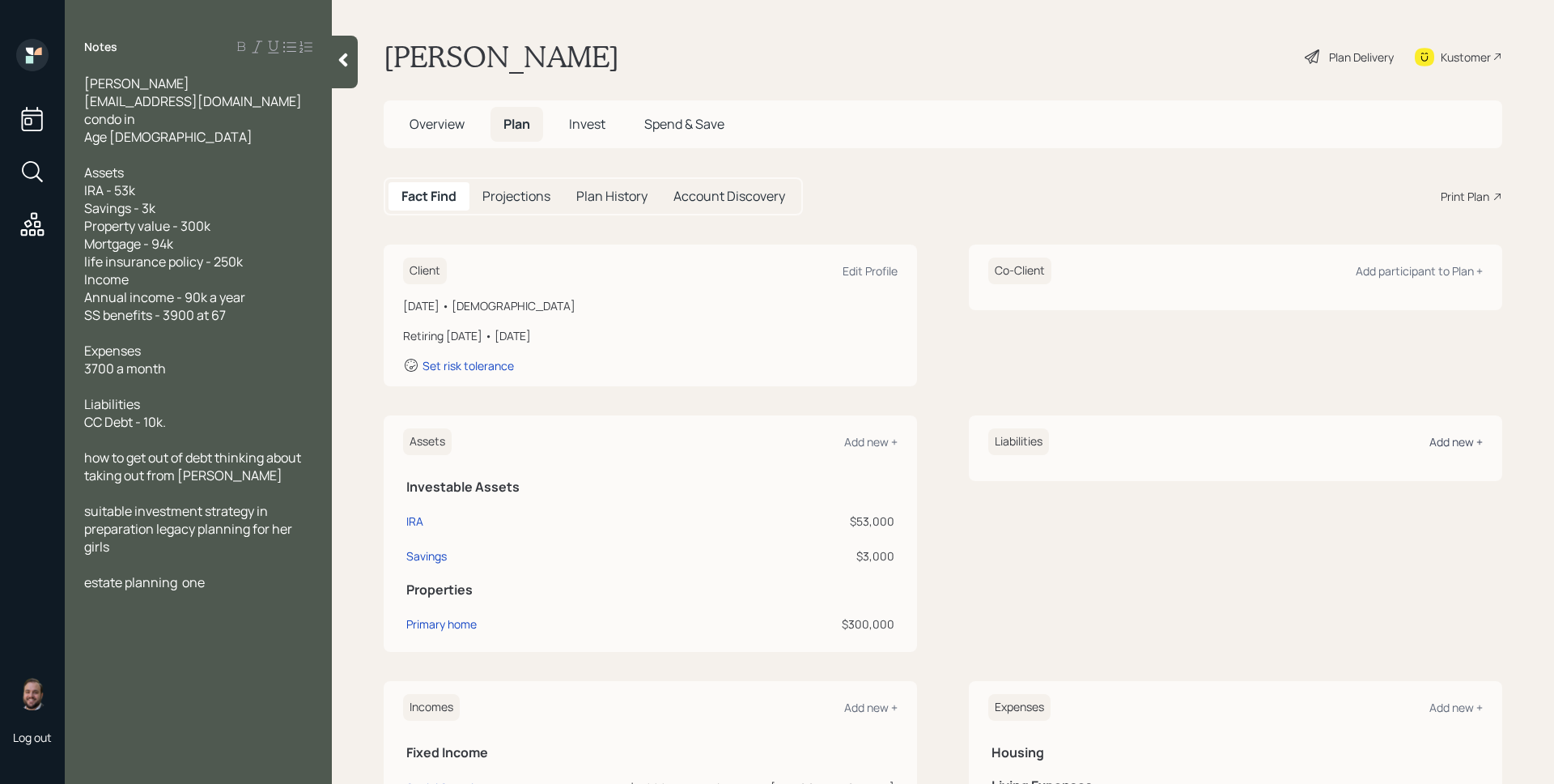
click at [1462, 444] on div "Add new +" at bounding box center [1456, 442] width 53 height 16
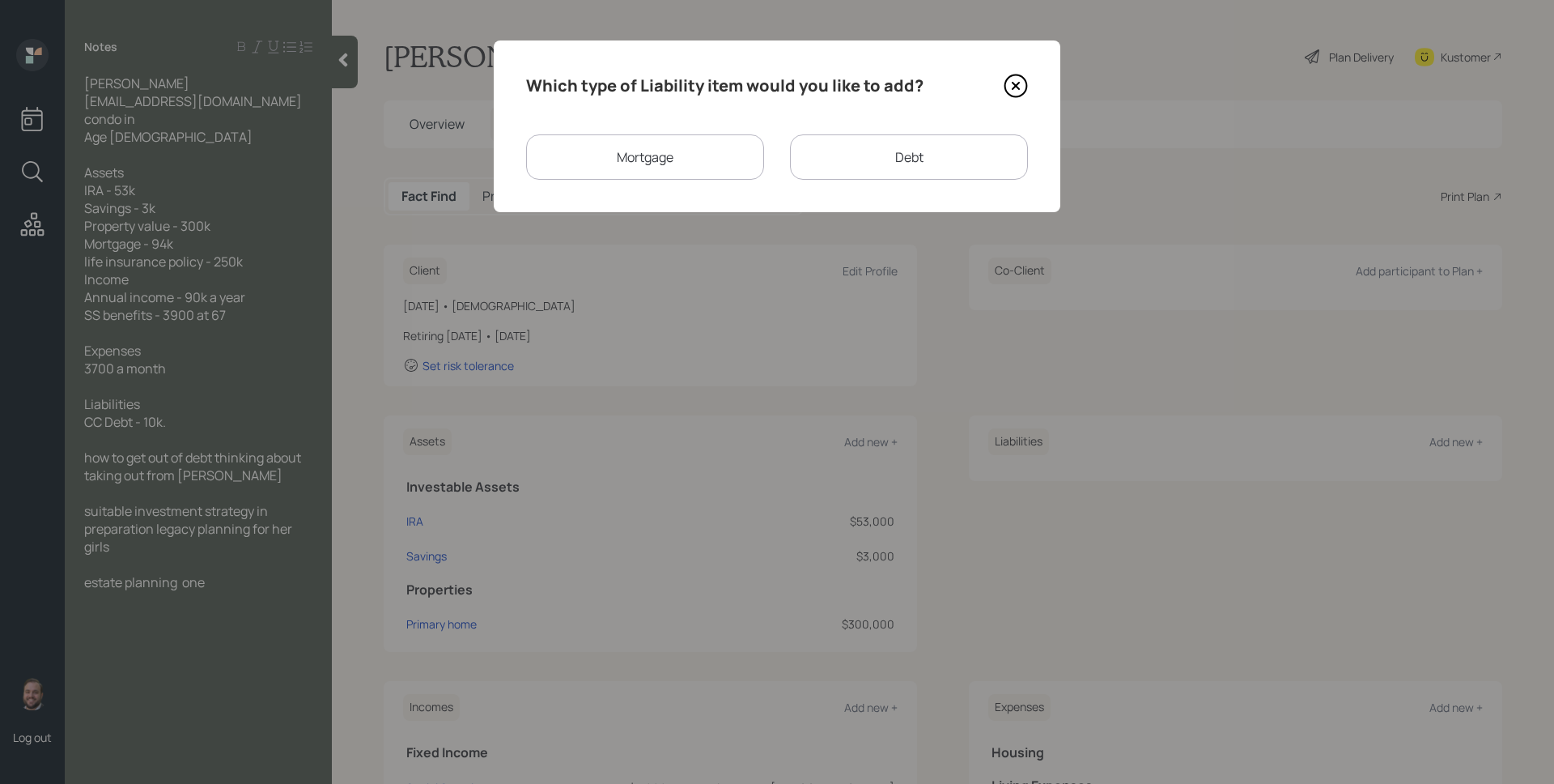
click at [723, 146] on div "Mortgage" at bounding box center [645, 157] width 238 height 46
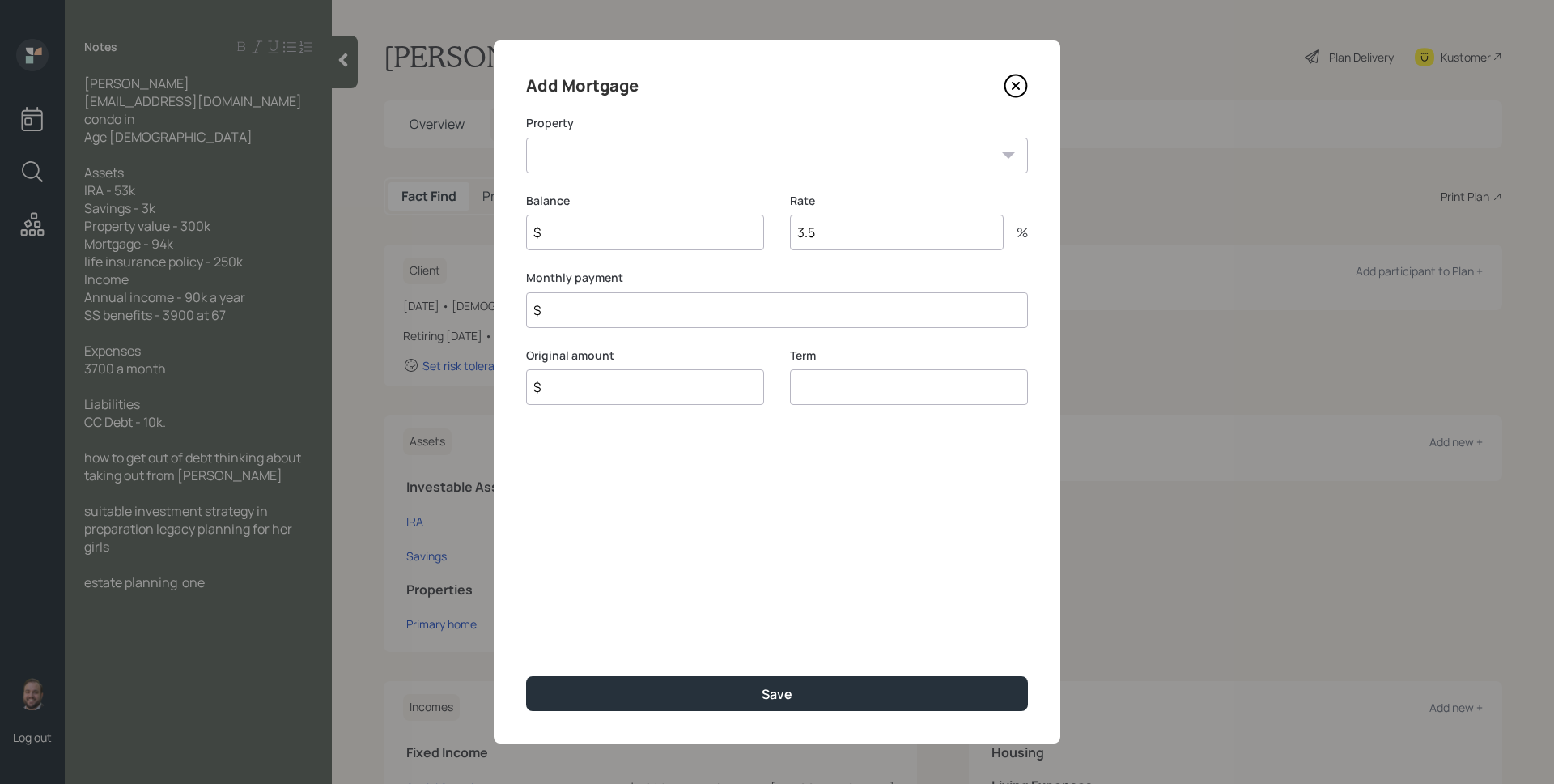
click at [709, 161] on select "FL Primary home" at bounding box center [777, 155] width 502 height 36
select select "73816516-b153-4b30-a058-fd94249cb44d"
click at [526, 138] on select "FL Primary home" at bounding box center [777, 155] width 502 height 36
click at [638, 241] on input "$" at bounding box center [645, 232] width 238 height 36
type input "$ 94,000"
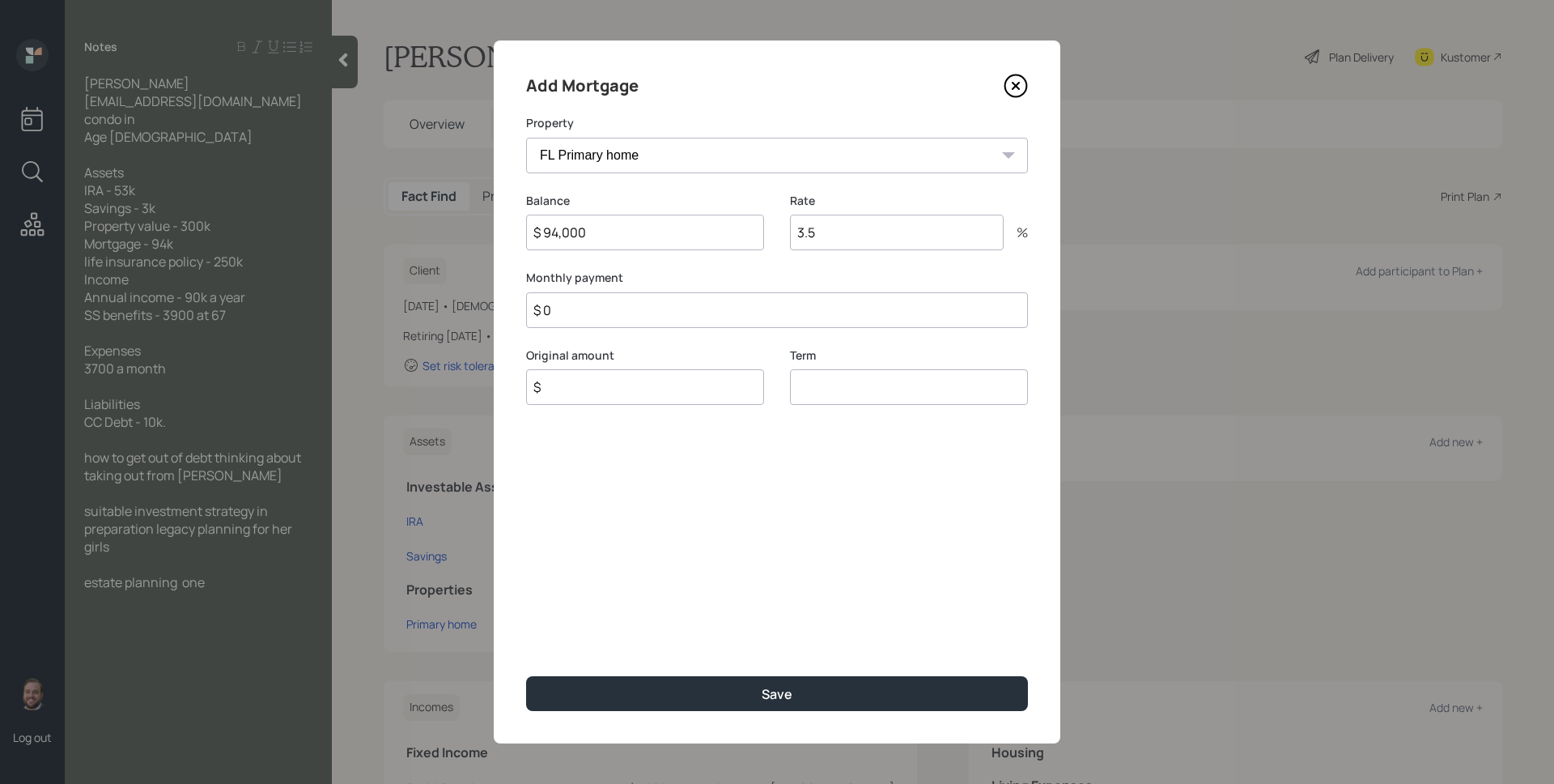
type input "$ 0"
type input "$ 94,000"
type input "30"
click at [526, 676] on button "Save" at bounding box center [777, 694] width 502 height 35
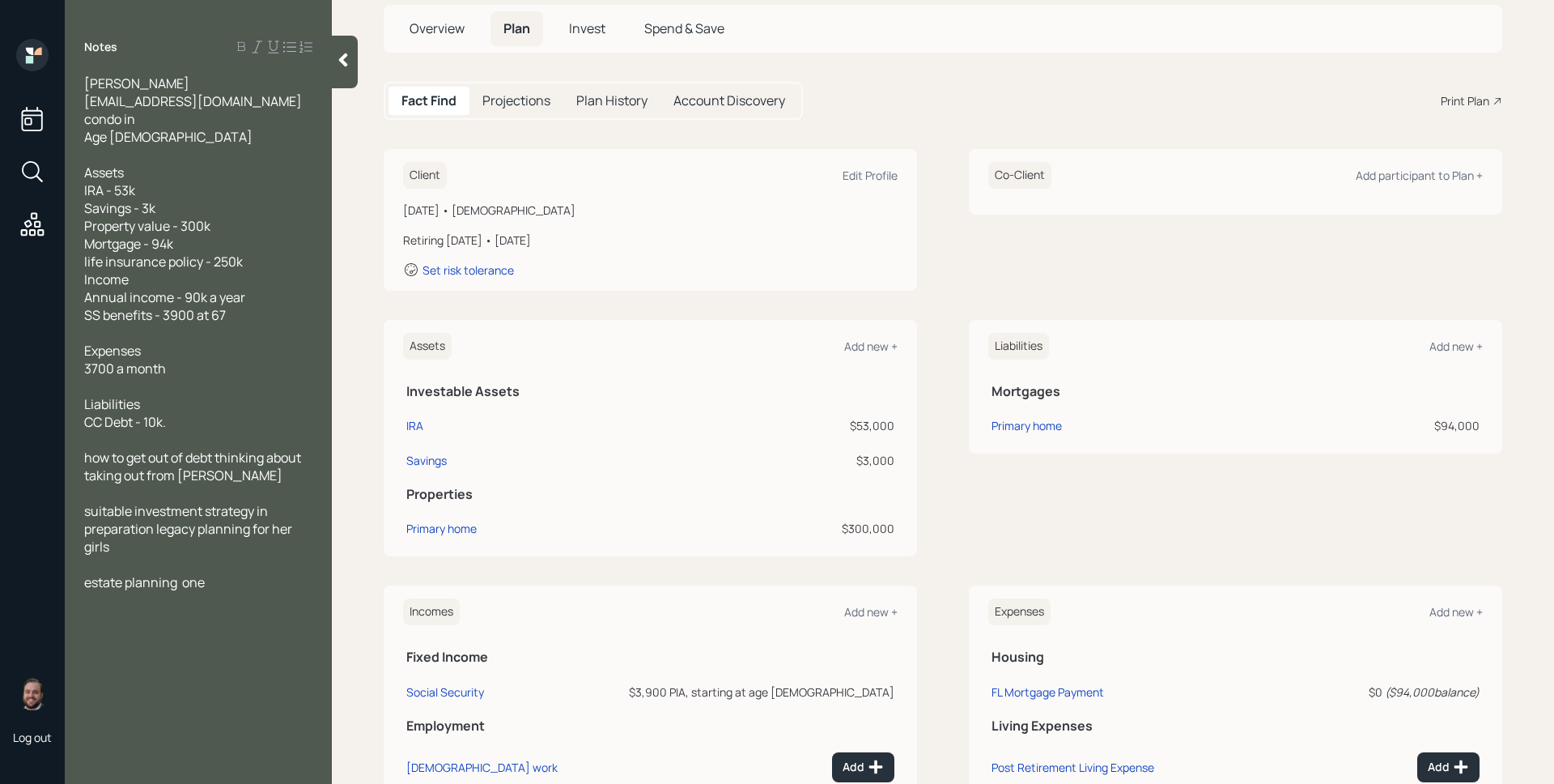
scroll to position [121, 0]
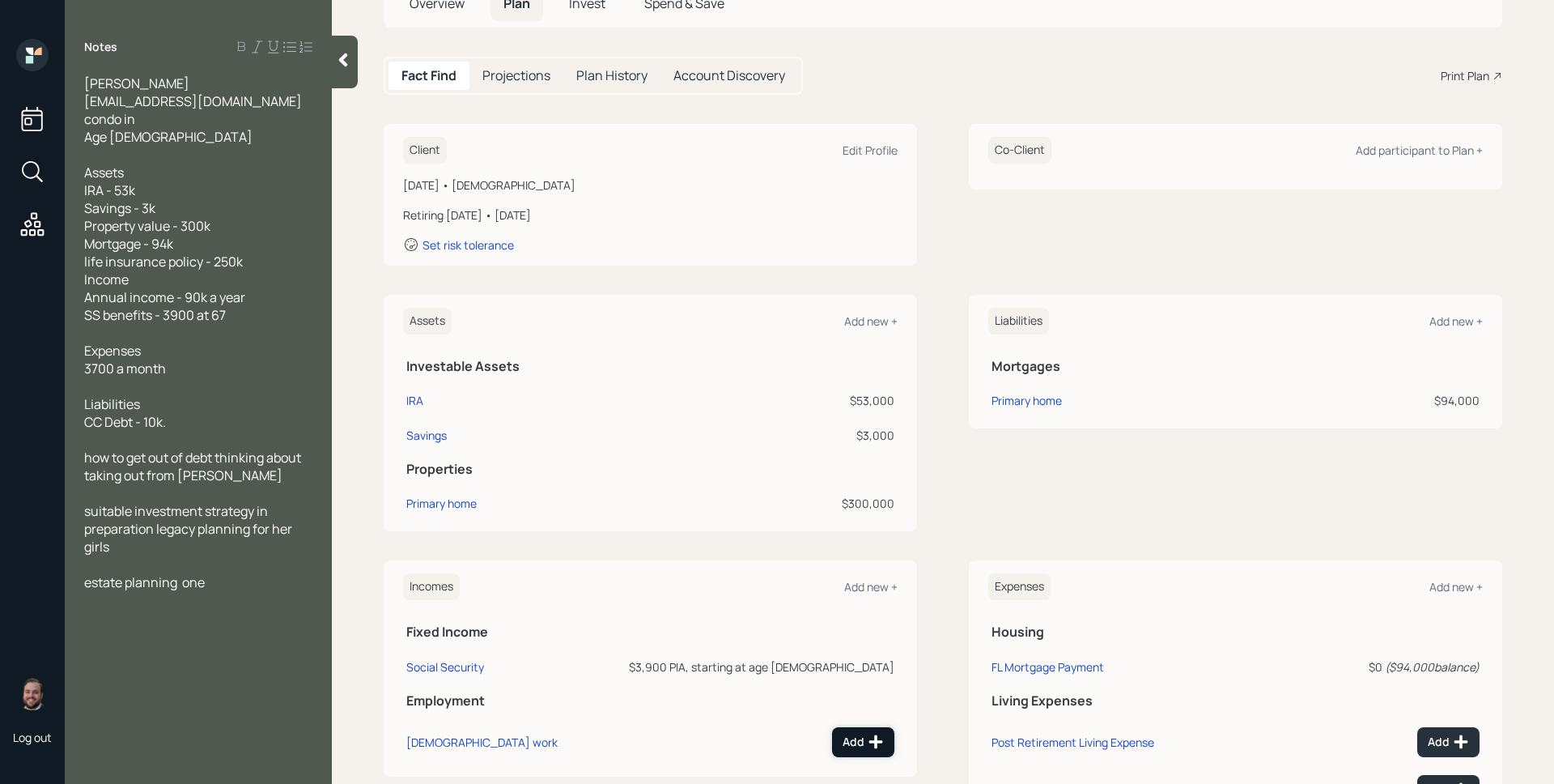
click at [868, 738] on icon at bounding box center [876, 741] width 16 height 16
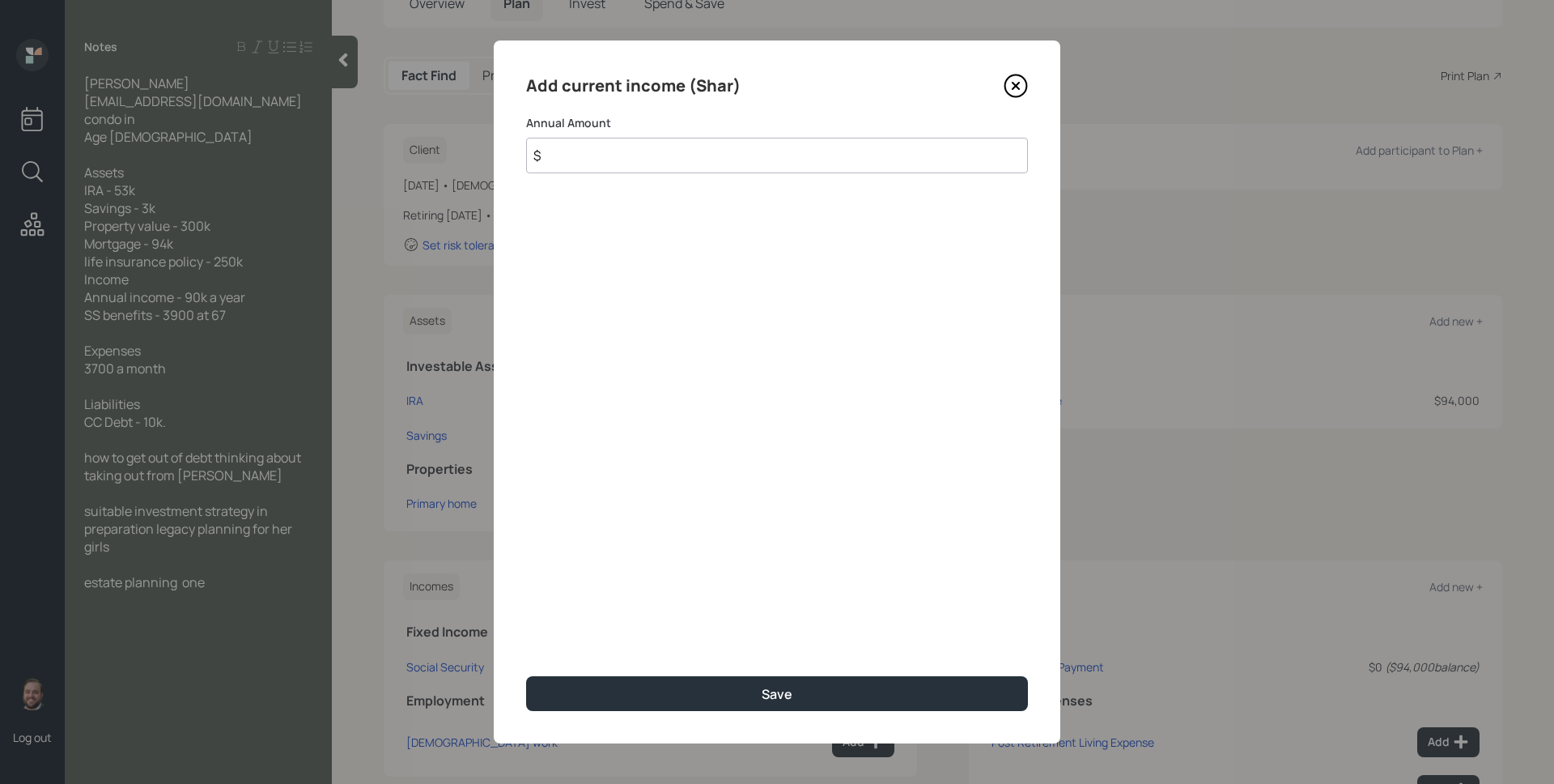
click at [685, 153] on input "$" at bounding box center [777, 155] width 502 height 36
type input "$ 90,000"
click at [526, 676] on button "Save" at bounding box center [777, 694] width 502 height 35
